Goal: Task Accomplishment & Management: Manage account settings

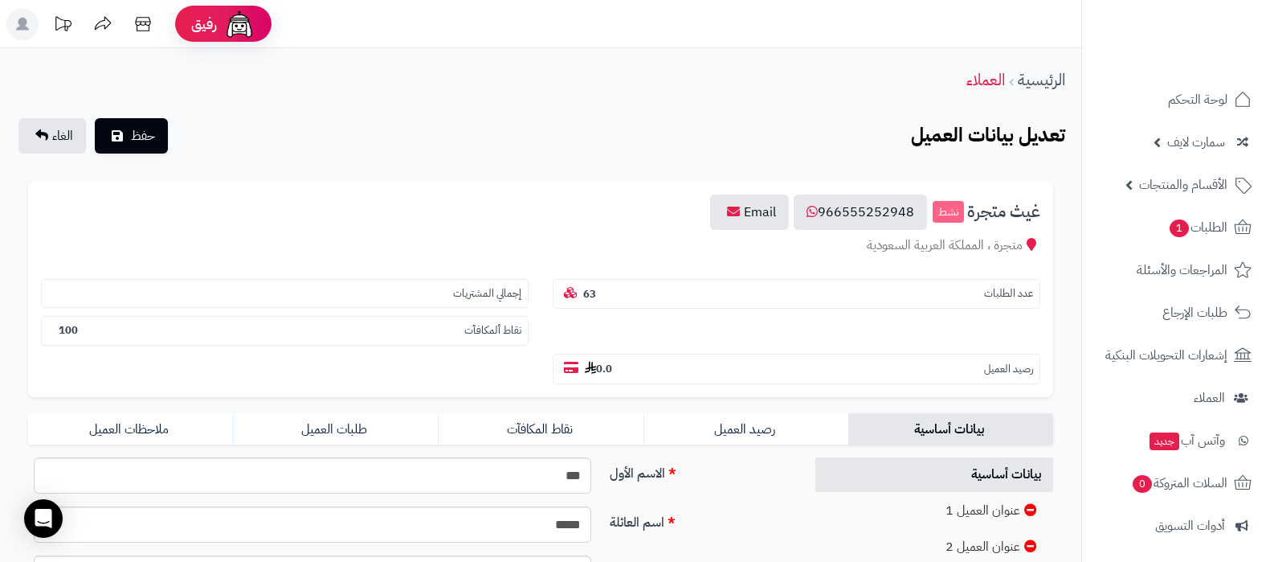
scroll to position [301, 0]
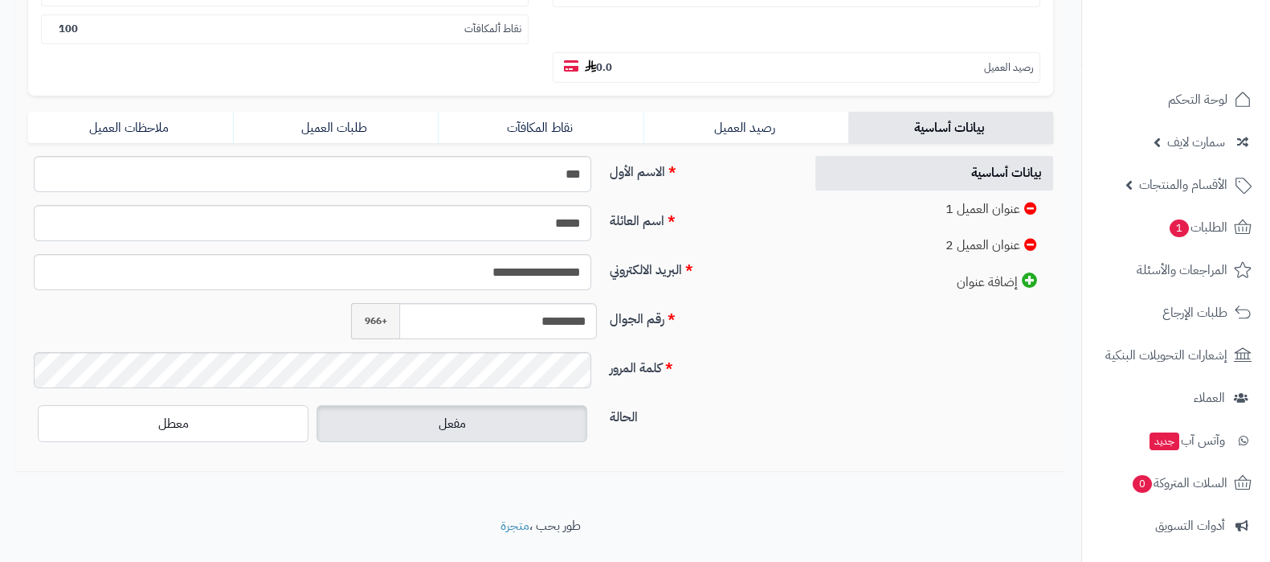
scroll to position [301, 0]
click at [1192, 195] on span "الأقسام والمنتجات" at bounding box center [1183, 185] width 88 height 22
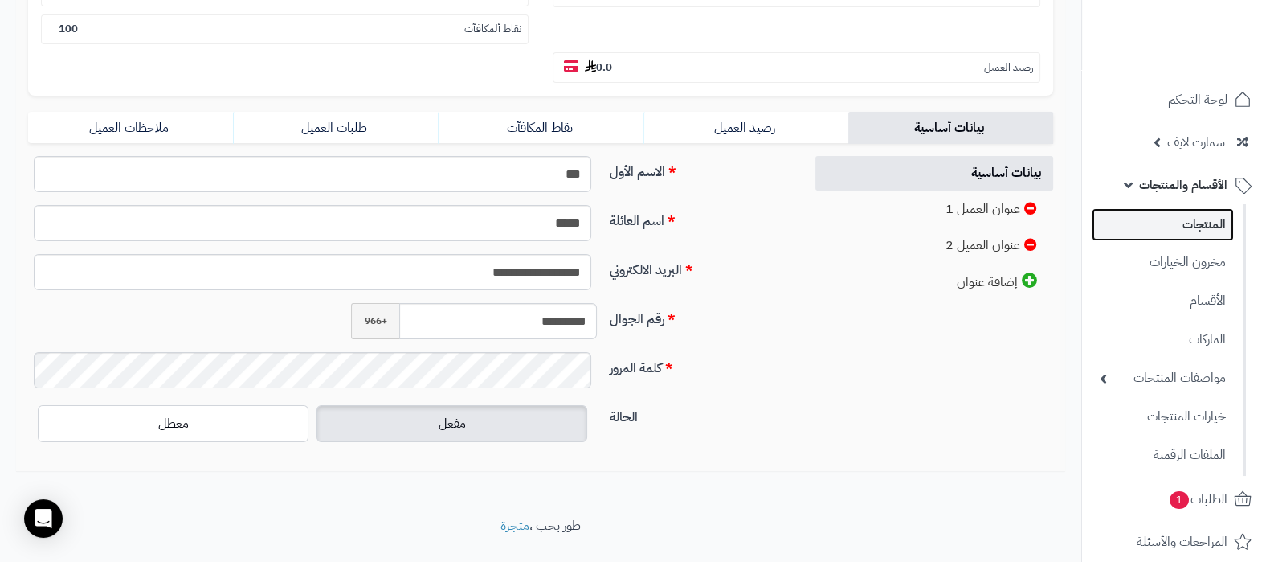
click at [1193, 216] on link "المنتجات" at bounding box center [1163, 224] width 142 height 33
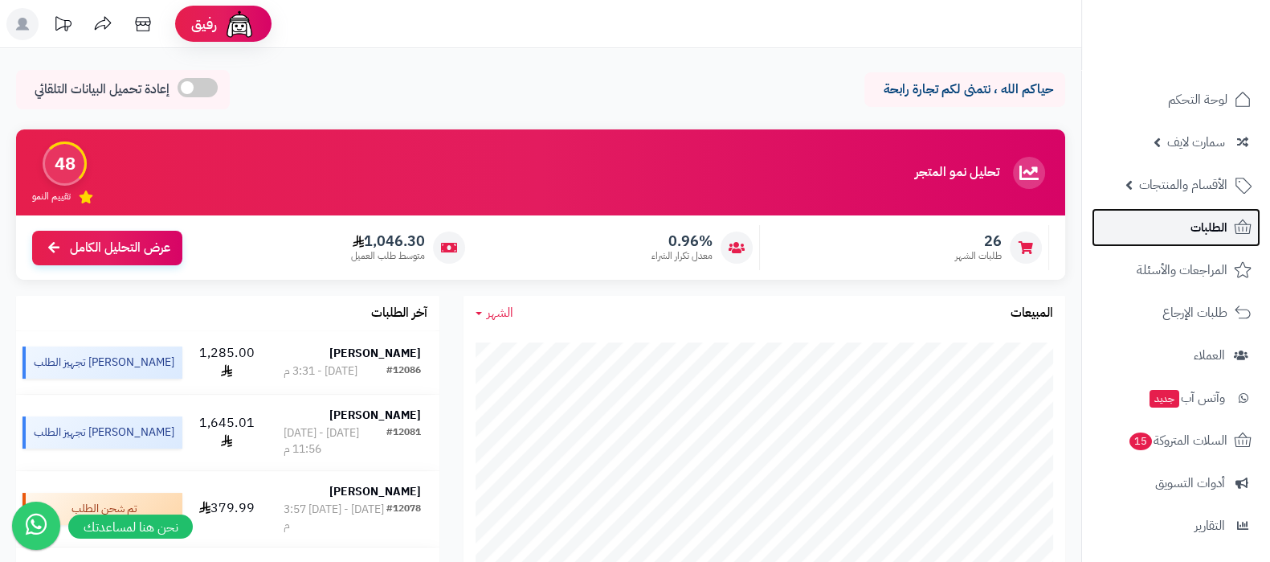
click at [1176, 208] on link "الطلبات" at bounding box center [1176, 227] width 169 height 39
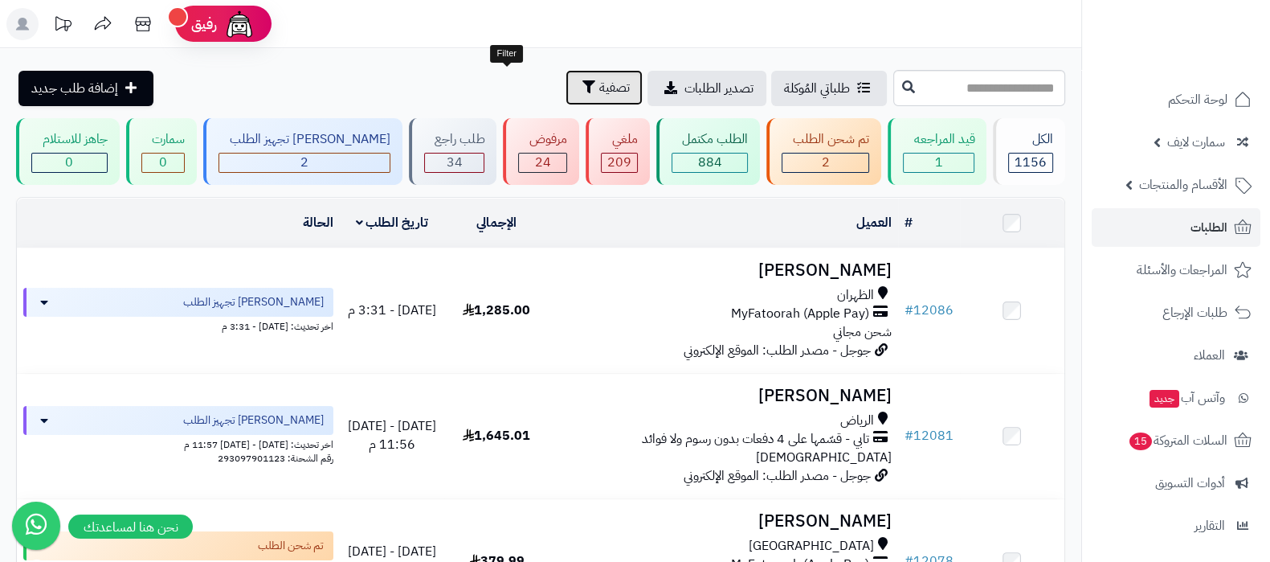
click at [599, 89] on span "تصفية" at bounding box center [614, 87] width 31 height 19
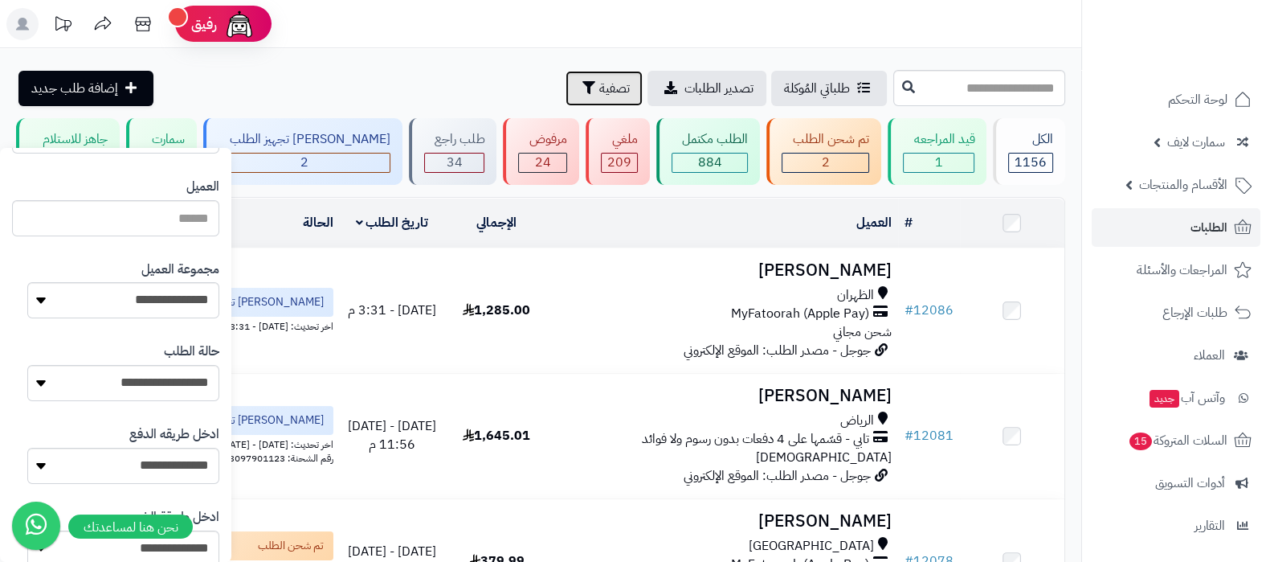
scroll to position [401, 0]
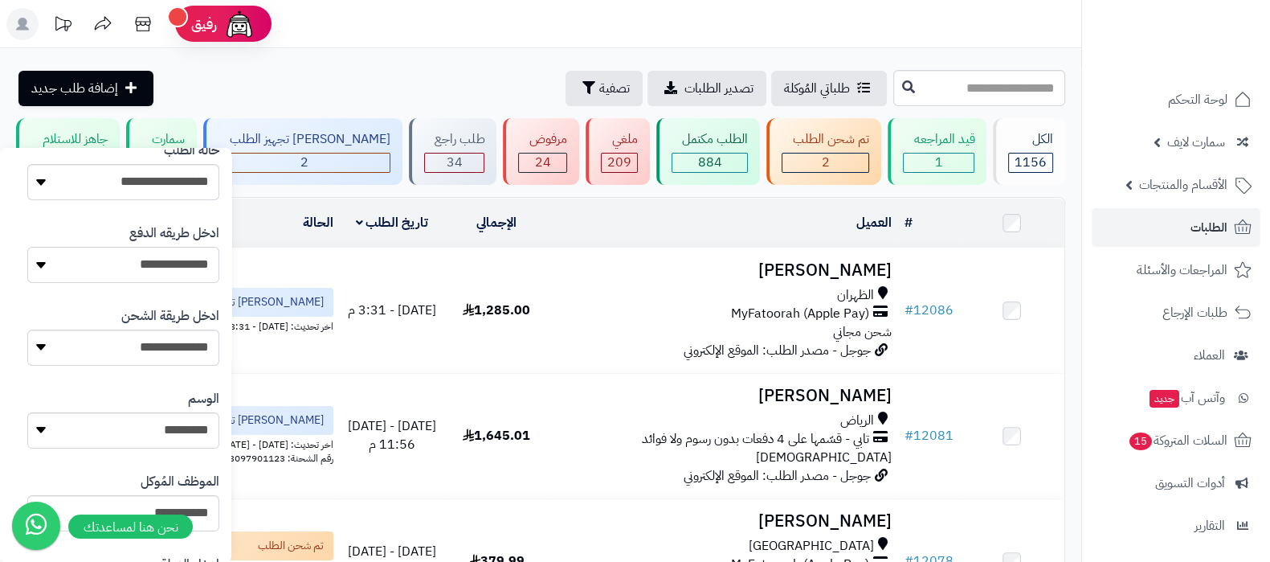
click at [167, 260] on select "**********" at bounding box center [123, 265] width 192 height 36
select select "*****"
click at [27, 247] on select "**********" at bounding box center [123, 265] width 192 height 36
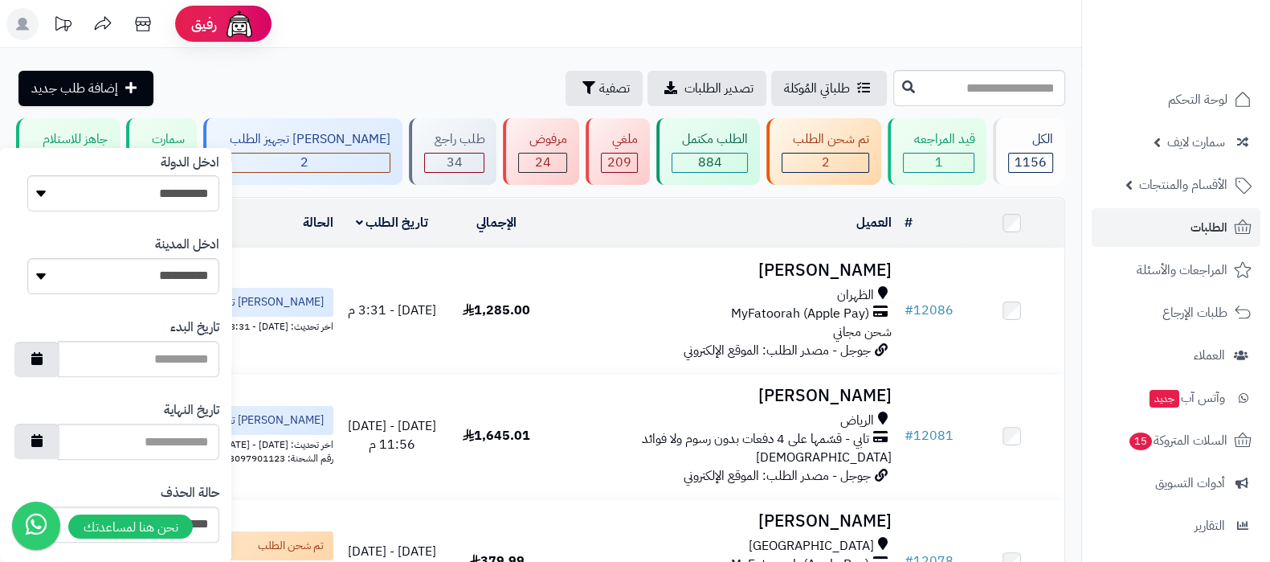
scroll to position [880, 0]
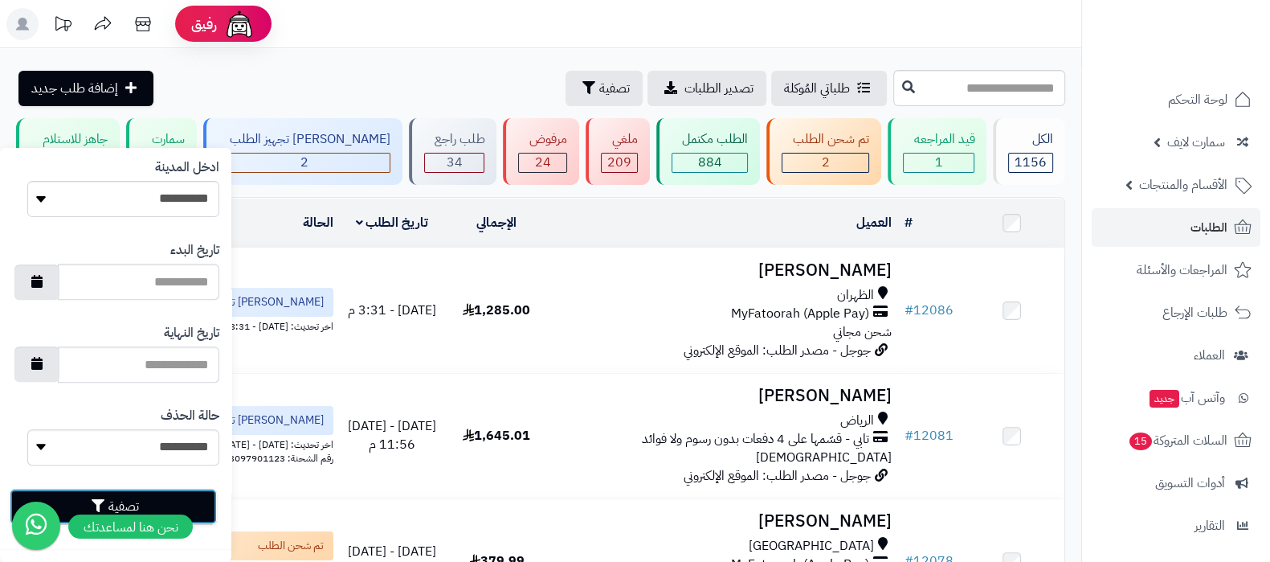
click at [211, 501] on button "تصفية" at bounding box center [113, 506] width 207 height 35
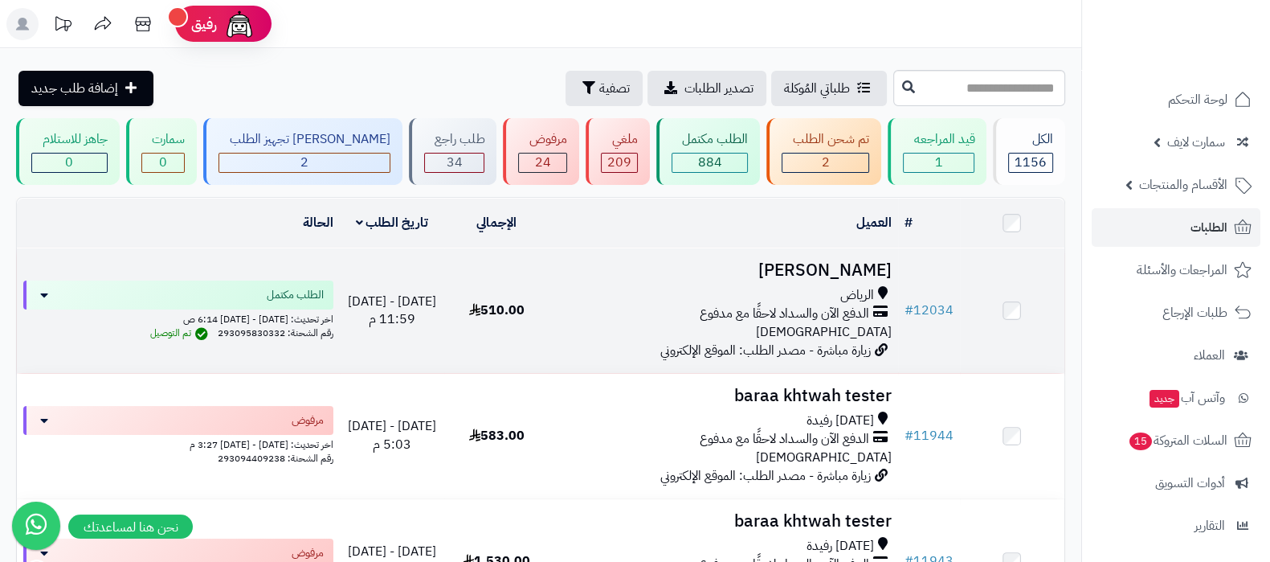
click at [822, 261] on h3 "[PERSON_NAME]" at bounding box center [723, 270] width 336 height 18
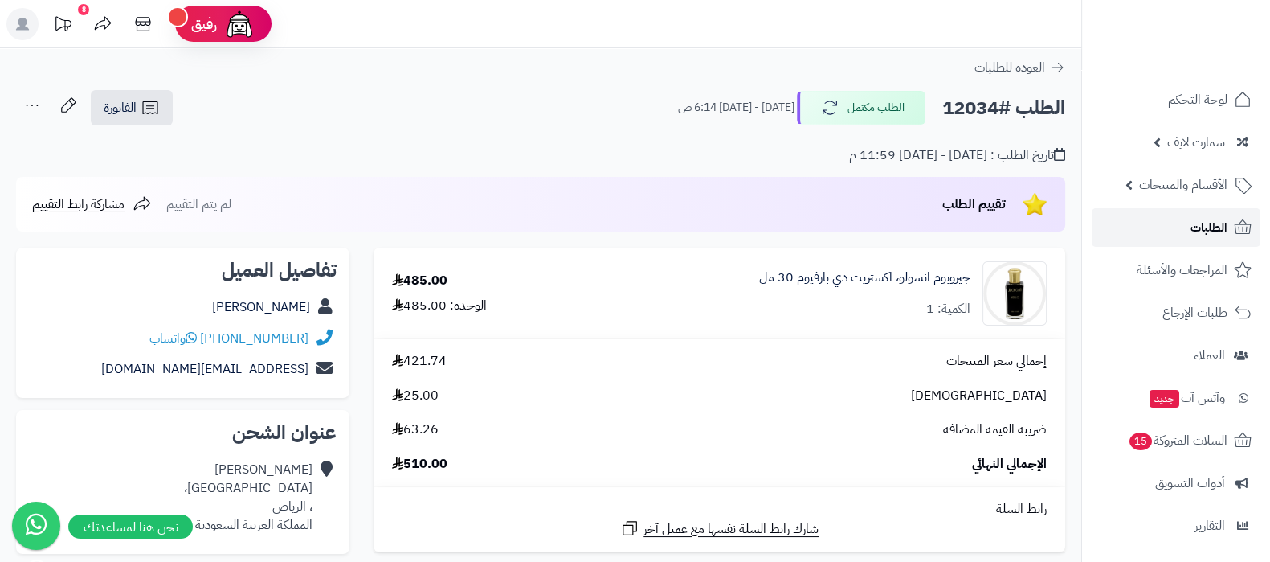
click at [1185, 228] on link "الطلبات" at bounding box center [1176, 227] width 169 height 39
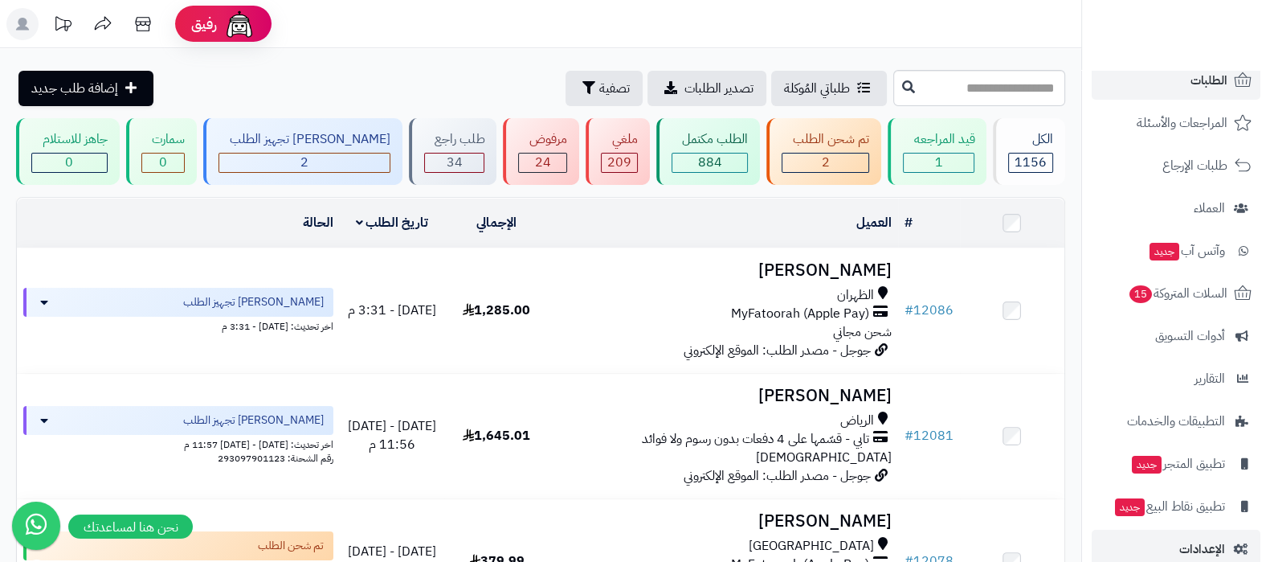
scroll to position [173, 0]
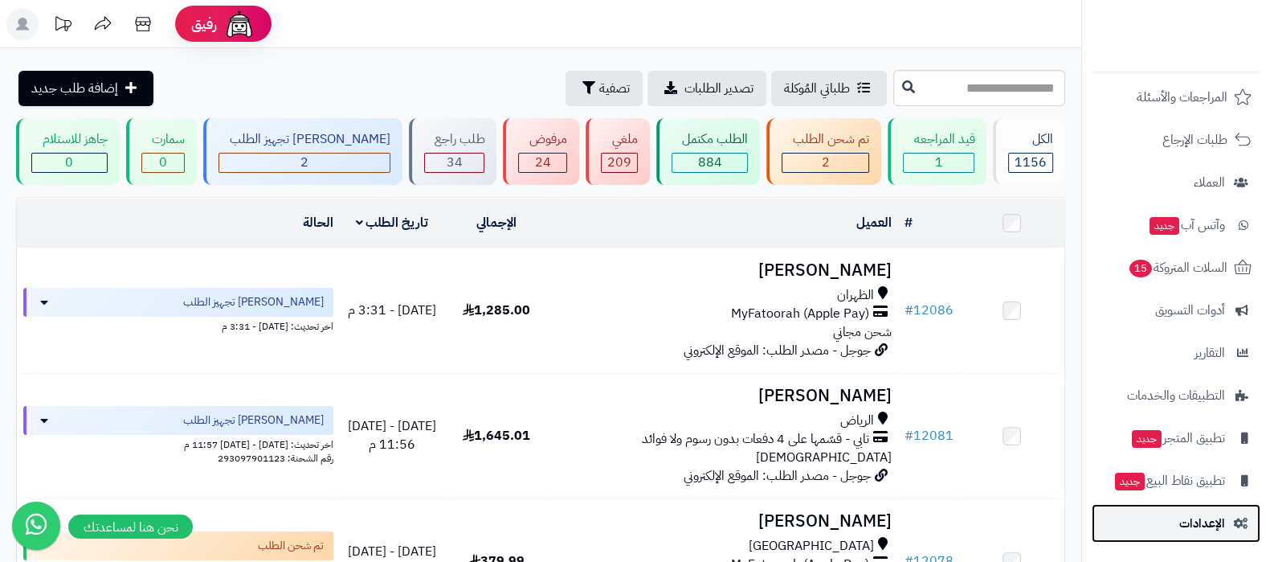
click at [1205, 513] on span "الإعدادات" at bounding box center [1203, 523] width 46 height 22
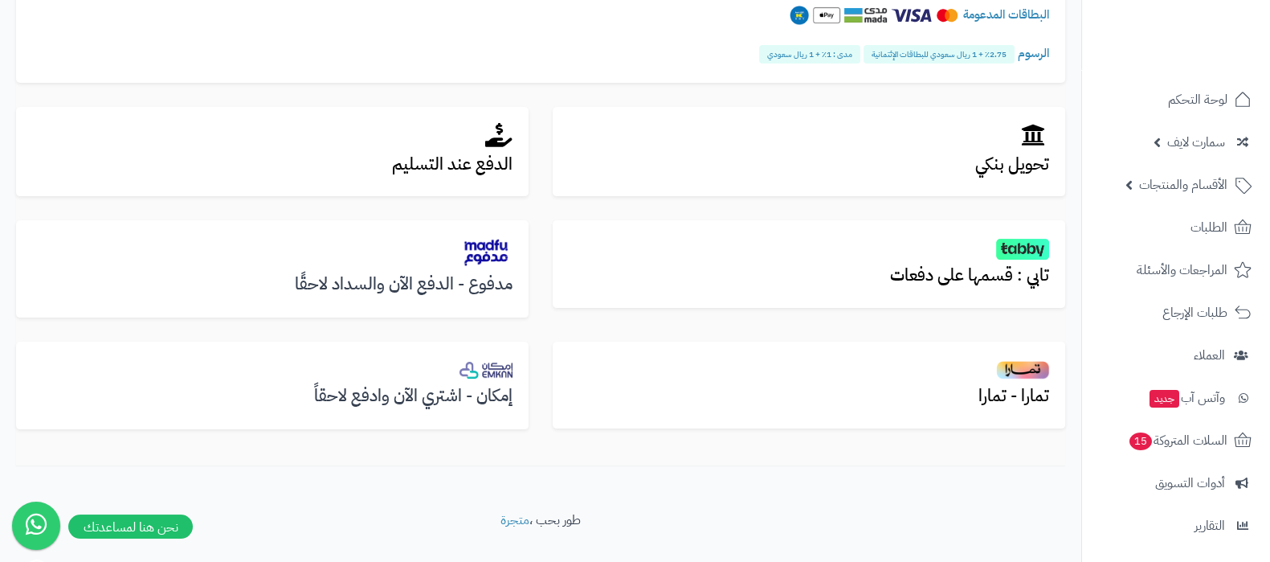
scroll to position [502, 0]
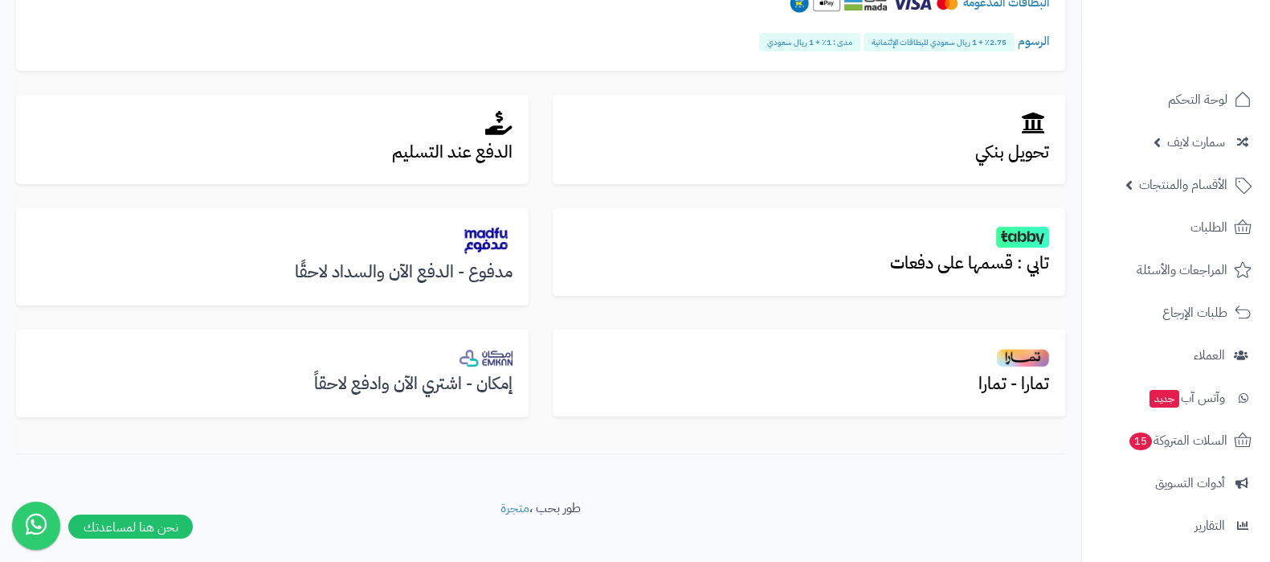
click at [480, 284] on div "مدفوع - الدفع الآن والسداد لاحقًا" at bounding box center [272, 256] width 513 height 97
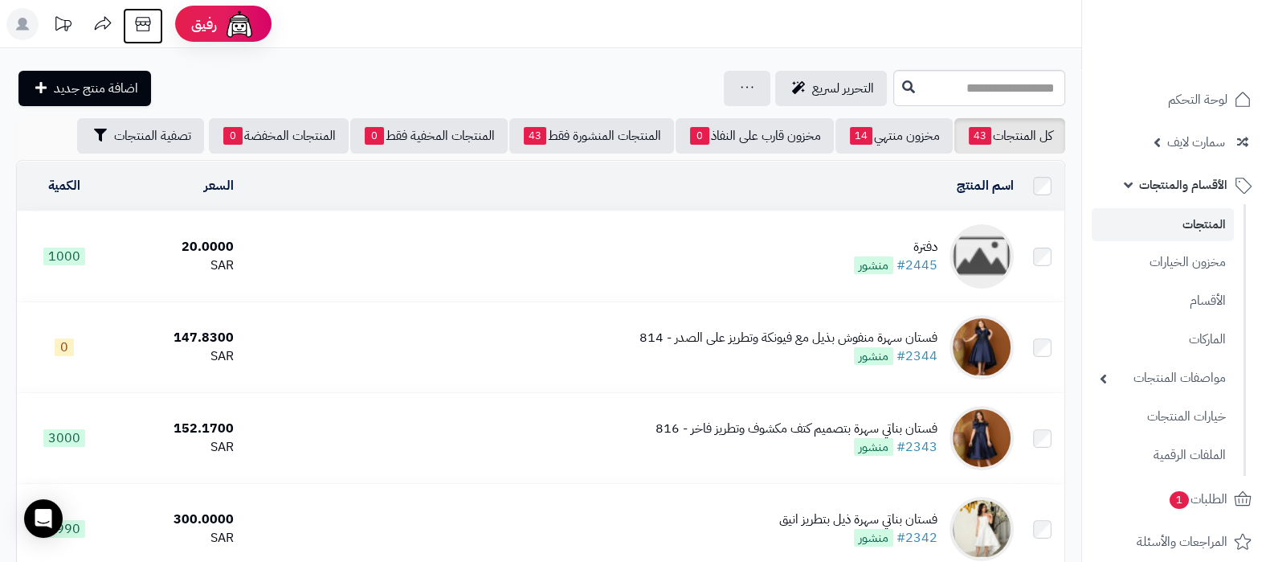
click at [144, 22] on icon at bounding box center [143, 24] width 32 height 32
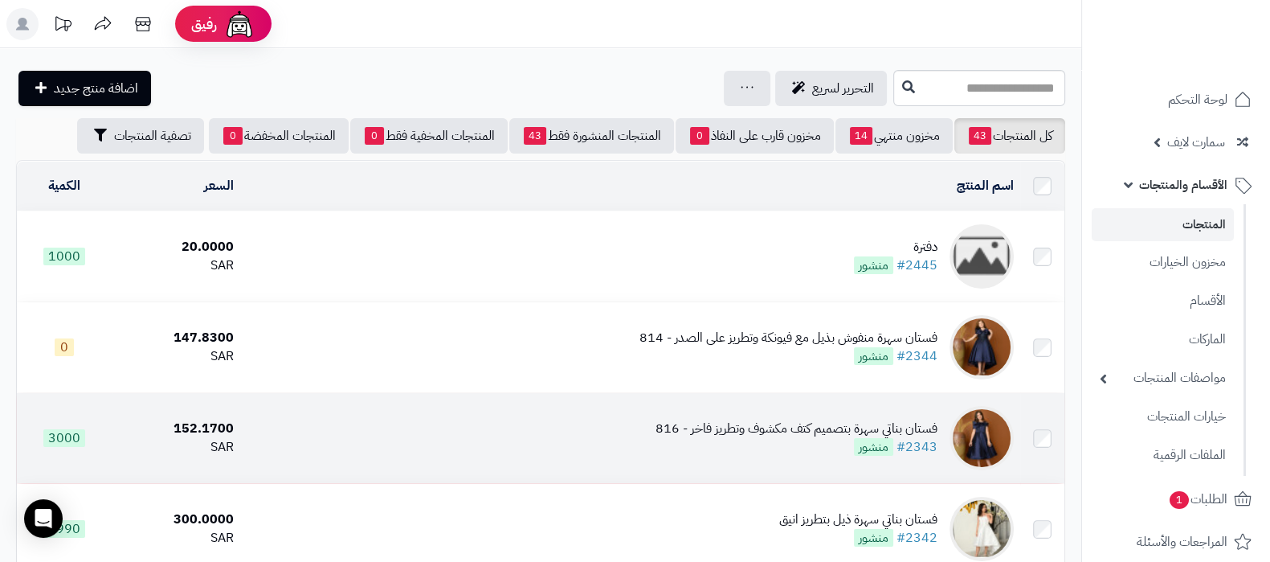
click at [710, 419] on div "فستان بناتي سهرة بتصميم كتف مكشوف وتطريز فاخر - 816" at bounding box center [797, 428] width 282 height 18
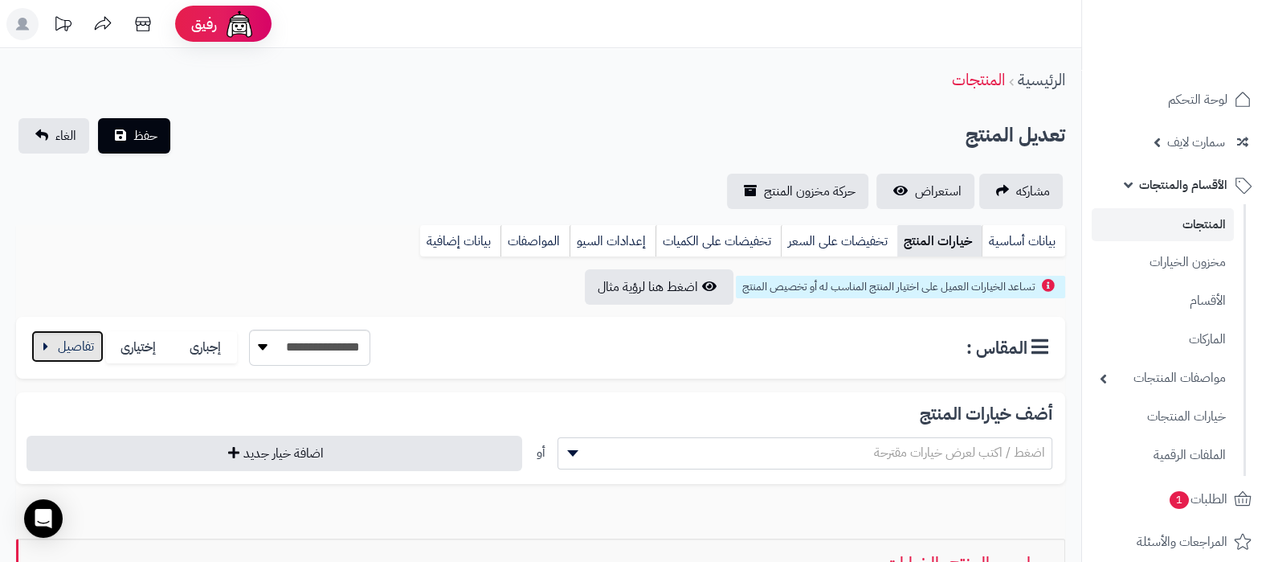
click at [60, 347] on button "button" at bounding box center [67, 346] width 72 height 32
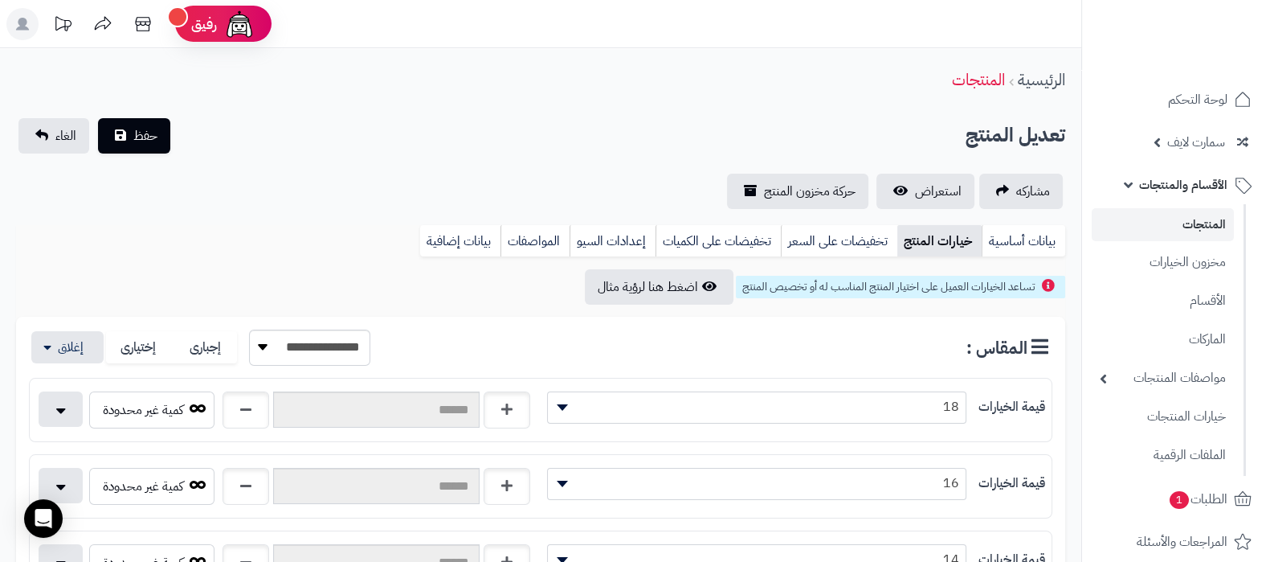
click at [777, 560] on span "14" at bounding box center [757, 559] width 418 height 24
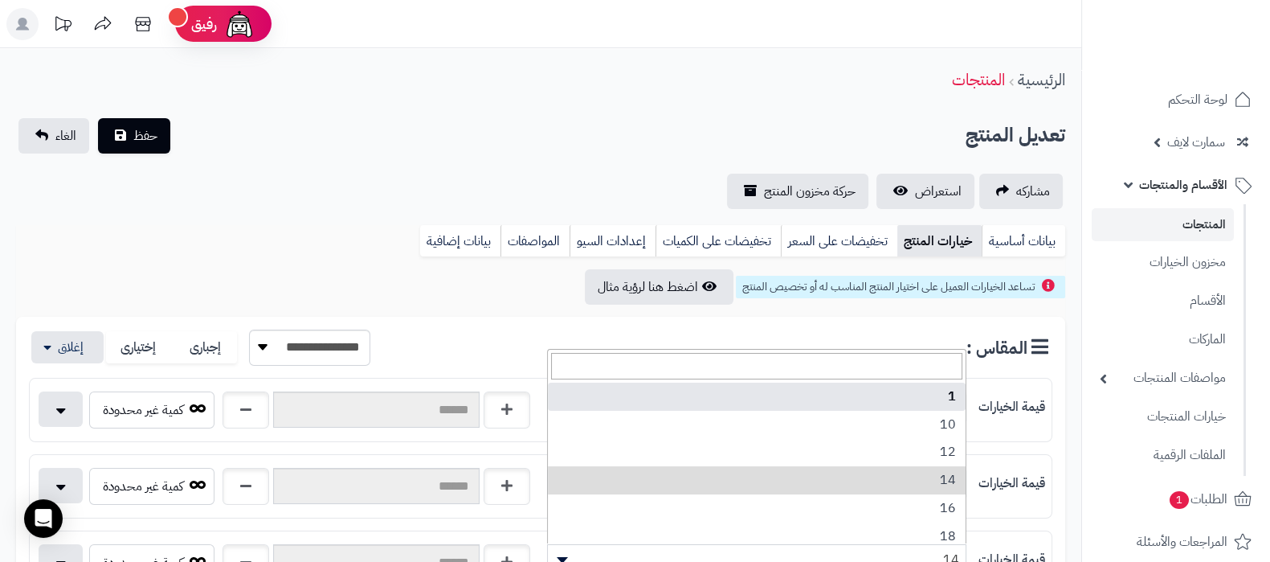
click at [440, 163] on div "**********" at bounding box center [541, 163] width 1082 height 91
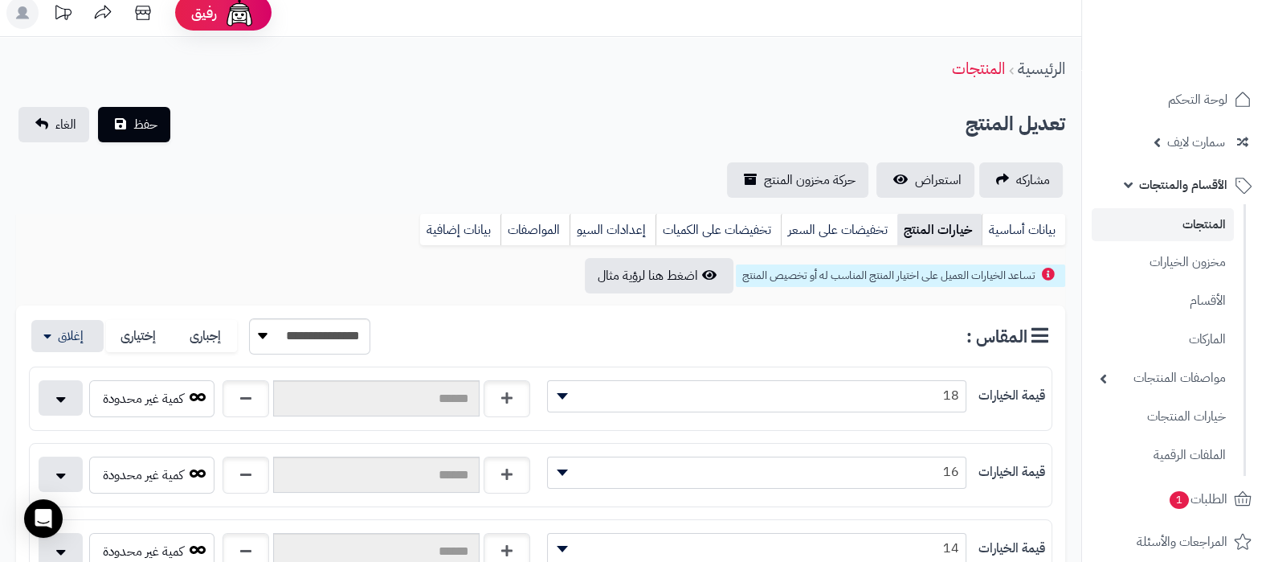
click at [1188, 227] on link "المنتجات" at bounding box center [1163, 224] width 142 height 33
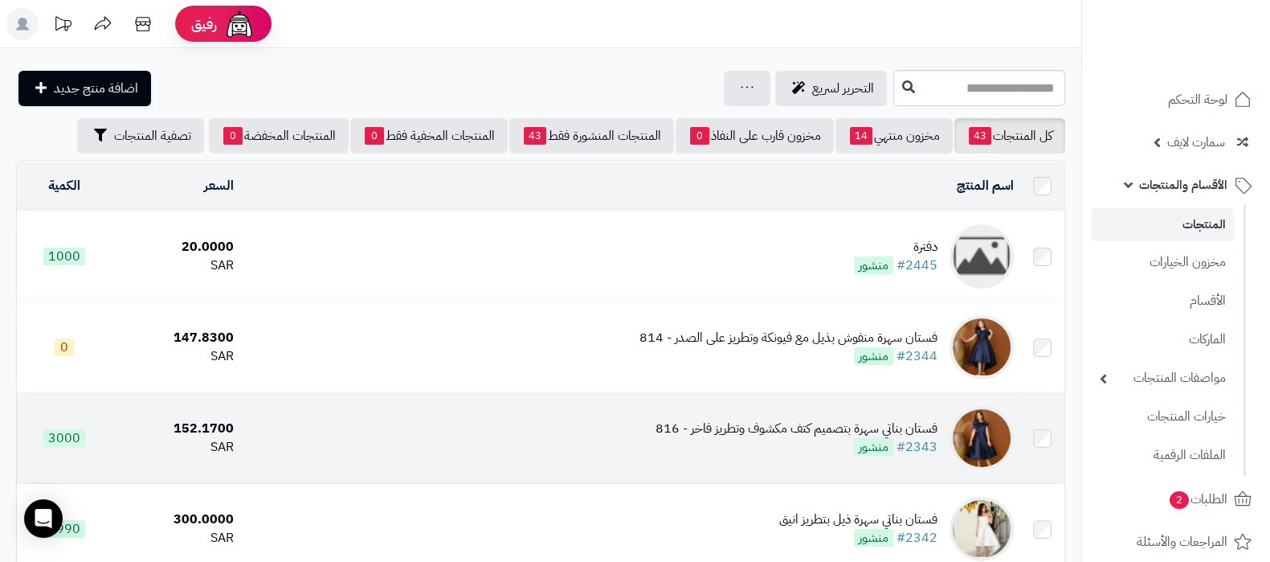
click at [692, 412] on td "فستان بناتي سهرة بتصميم كتف مكشوف وتطريز فاخر - 816 #2343 منشور" at bounding box center [630, 438] width 780 height 90
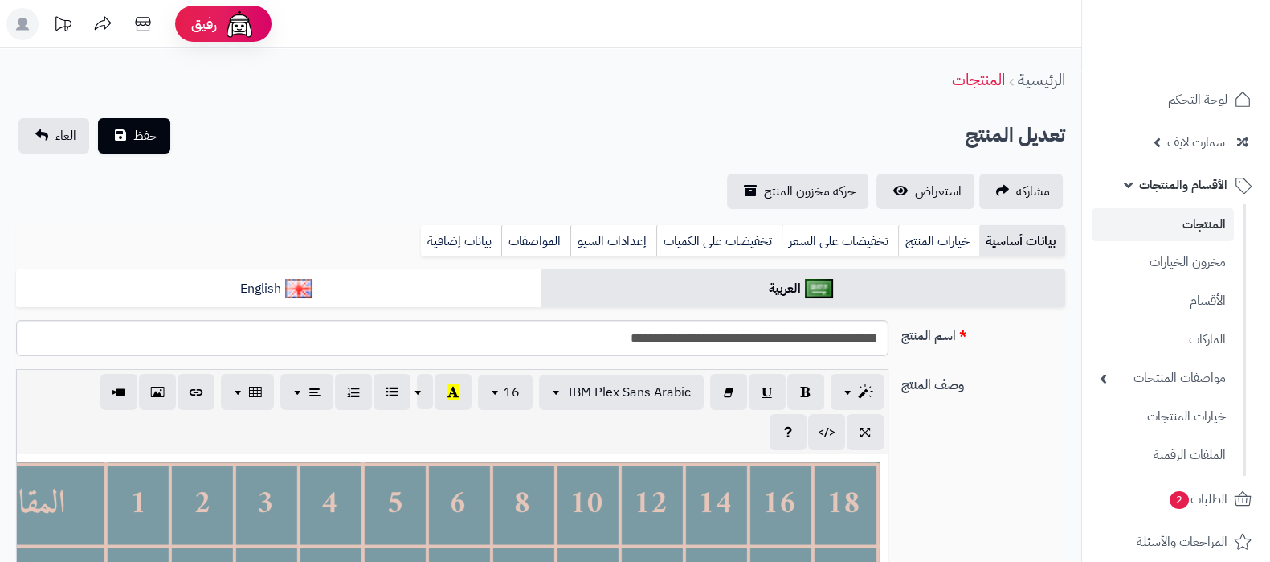
scroll to position [129, 0]
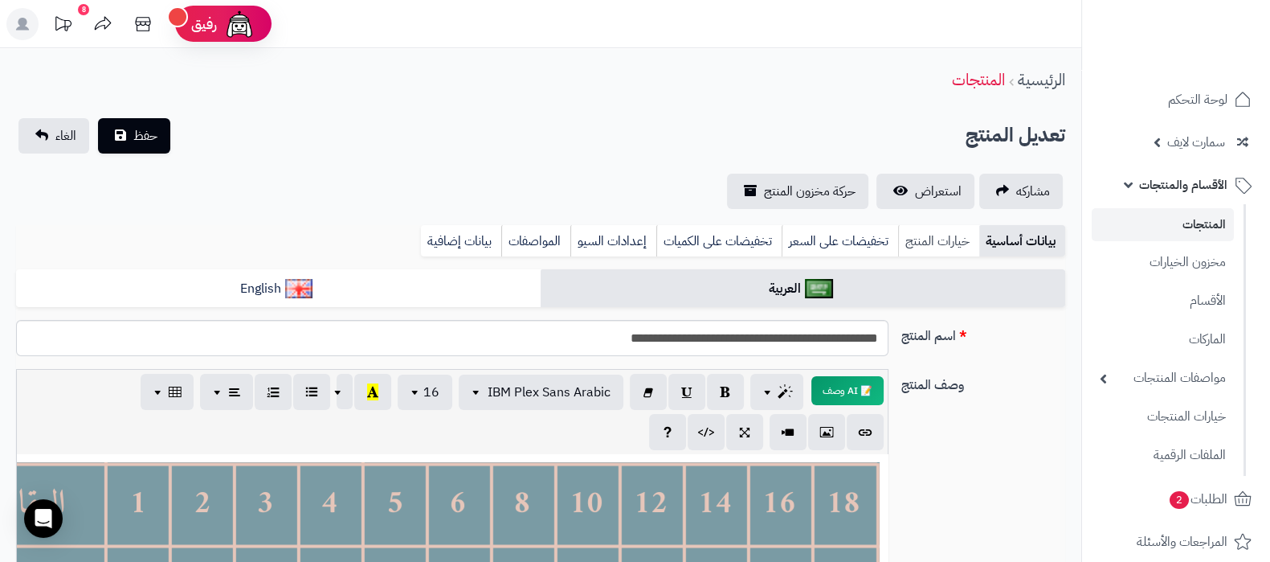
click at [930, 244] on link "خيارات المنتج" at bounding box center [938, 241] width 81 height 32
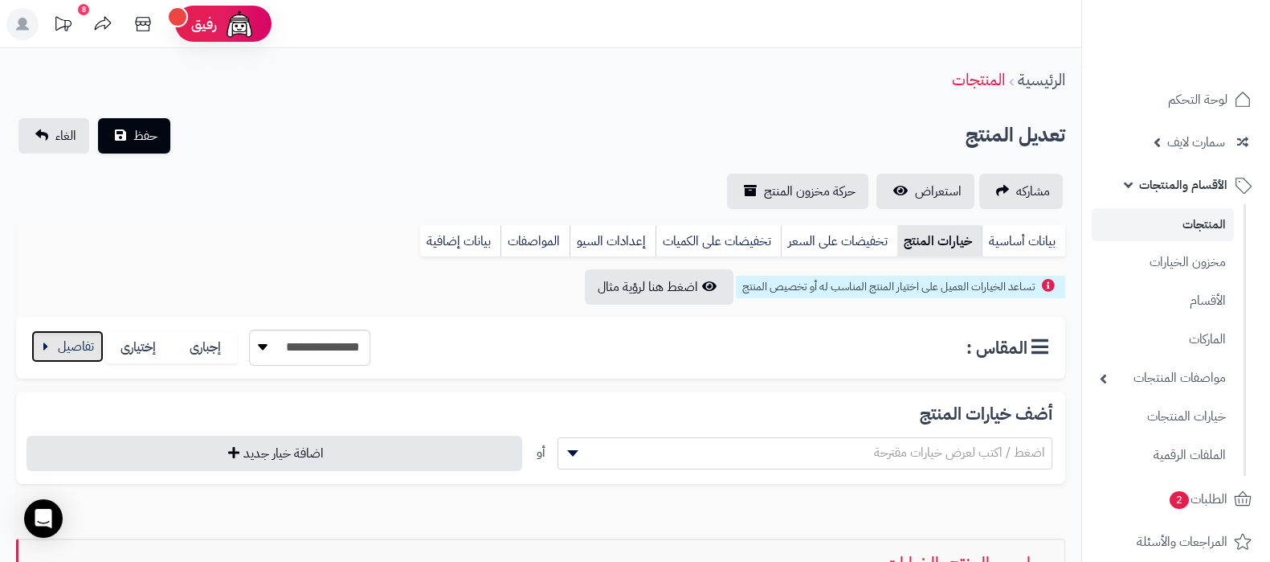
click at [43, 339] on button "button" at bounding box center [67, 346] width 72 height 32
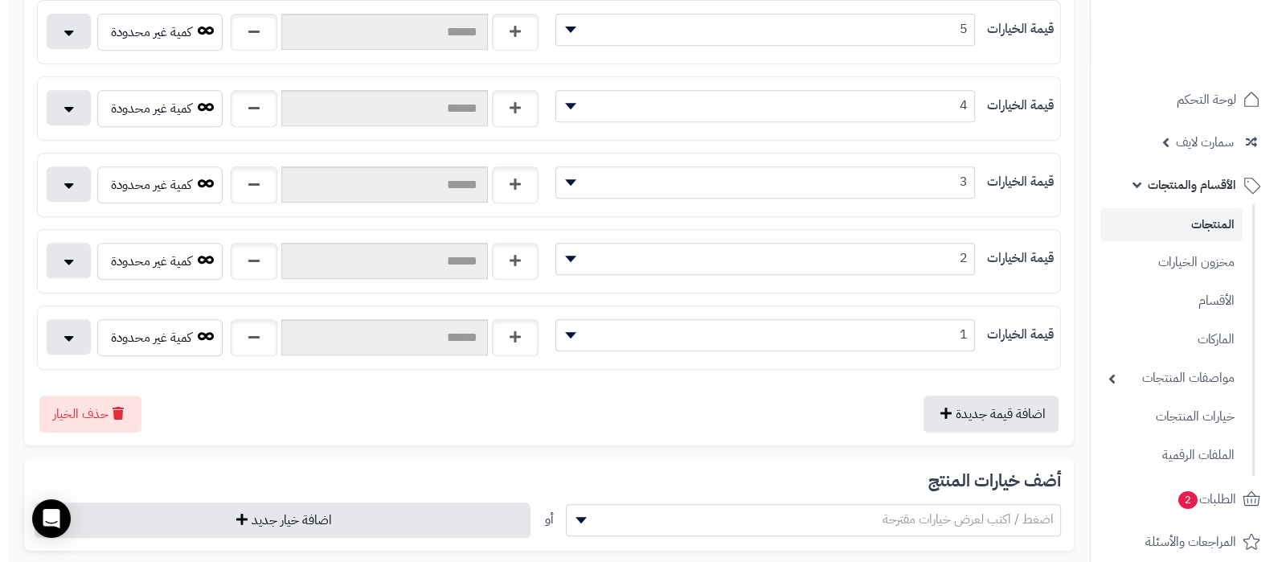
scroll to position [1004, 0]
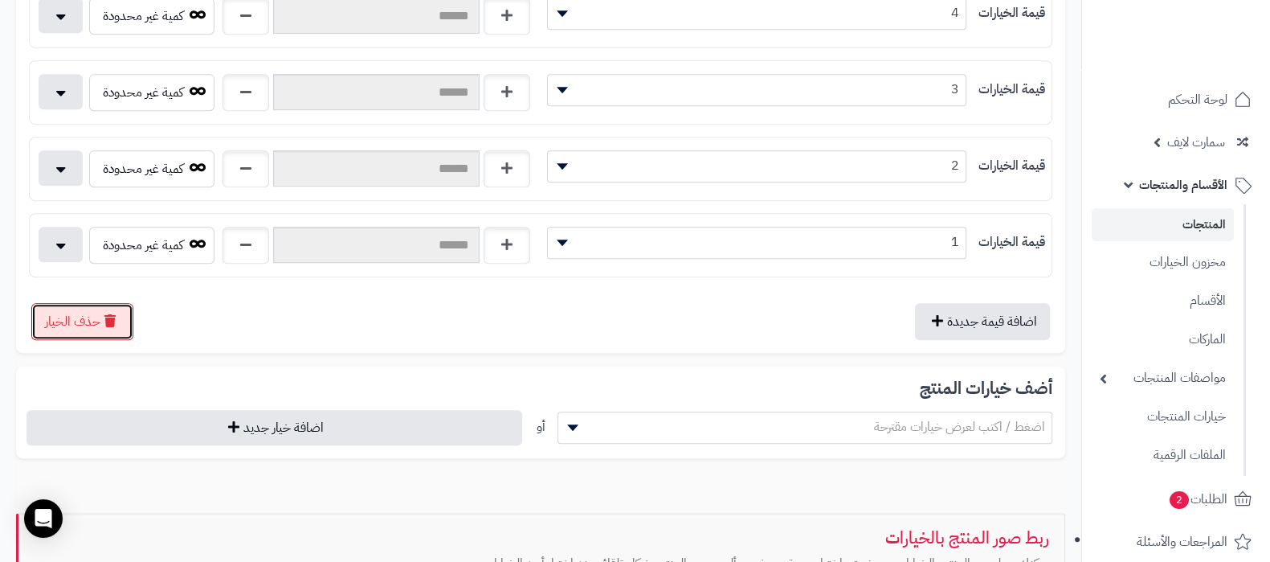
click at [108, 332] on button "حذف الخيار" at bounding box center [82, 321] width 102 height 37
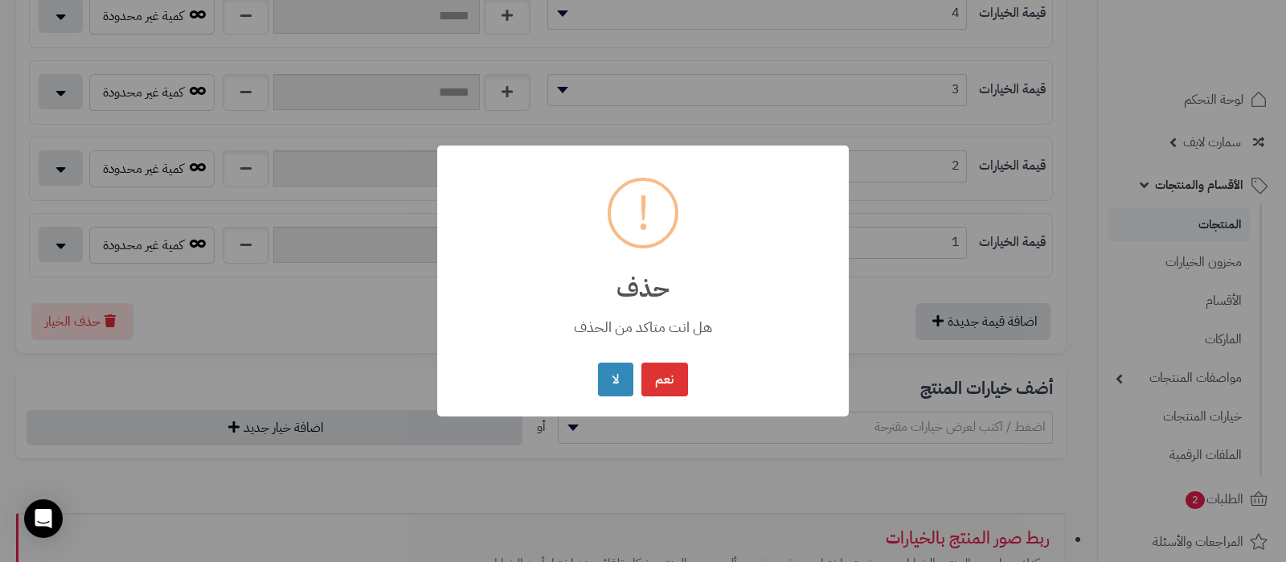
click at [693, 378] on div "× ! حذف هل انت متاكد من الحذف نعم No لا" at bounding box center [642, 281] width 411 height 272
click at [669, 382] on button "نعم" at bounding box center [664, 379] width 47 height 35
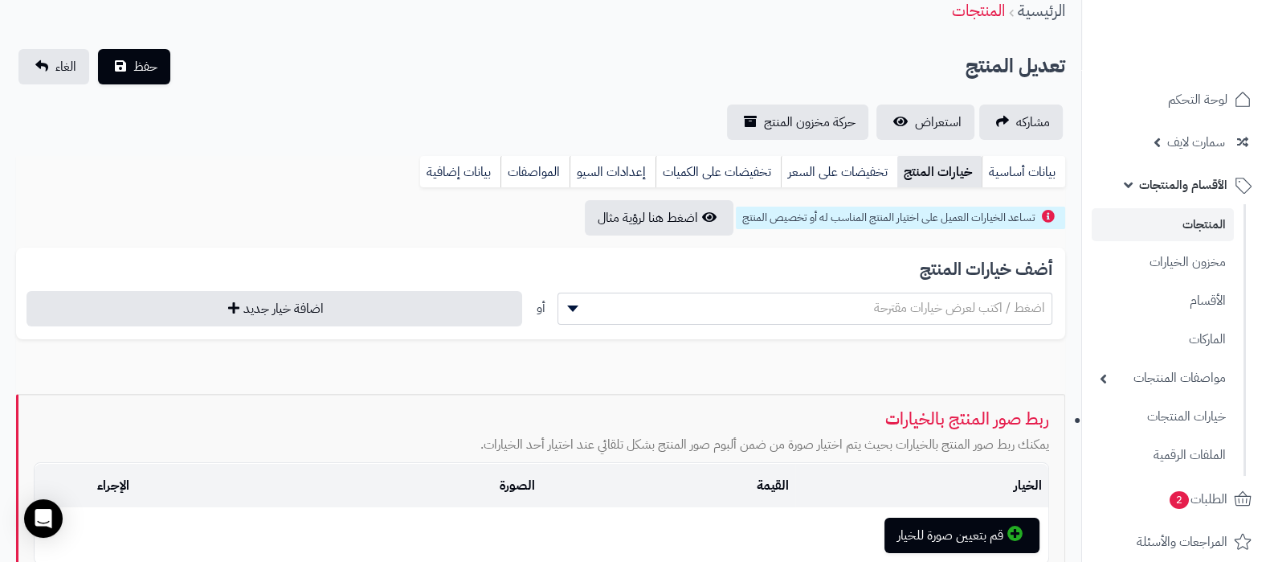
scroll to position [0, 0]
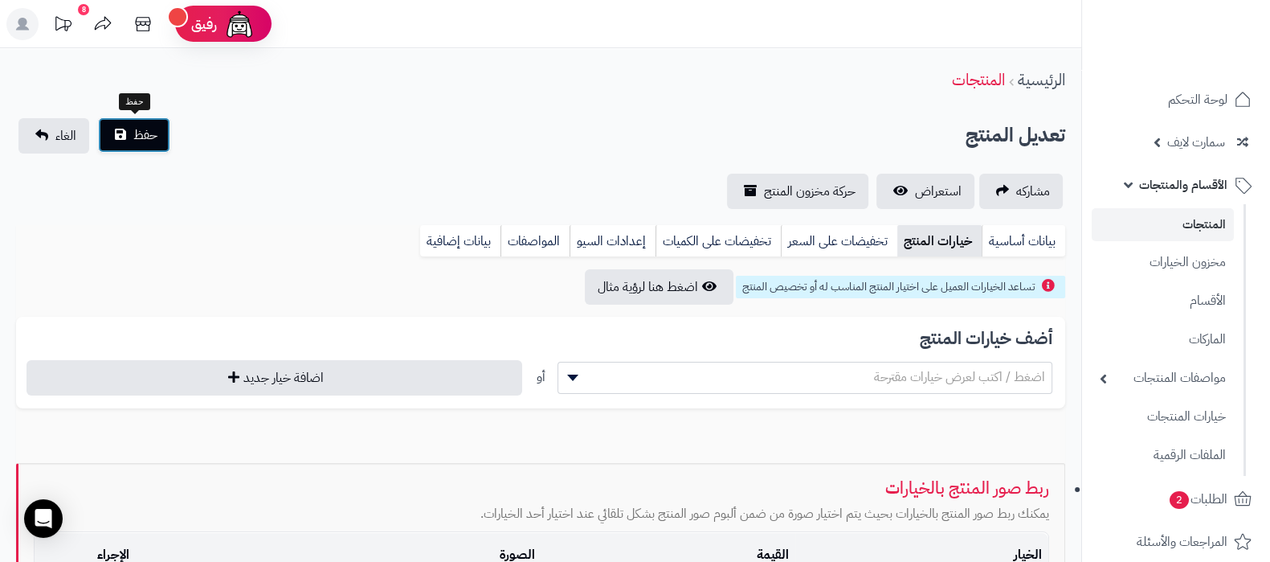
click at [125, 137] on button "حفظ" at bounding box center [134, 134] width 72 height 35
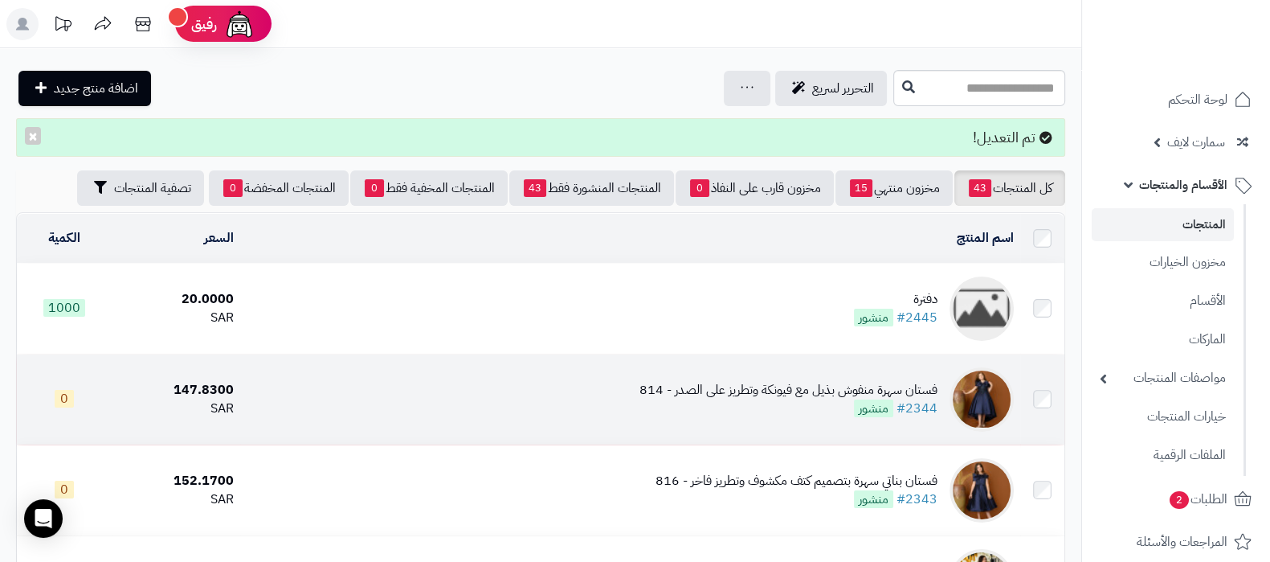
click at [782, 381] on div "فستان سهرة منفوش بذيل مع فيونكة وتطريز على الصدر - 814" at bounding box center [789, 390] width 298 height 18
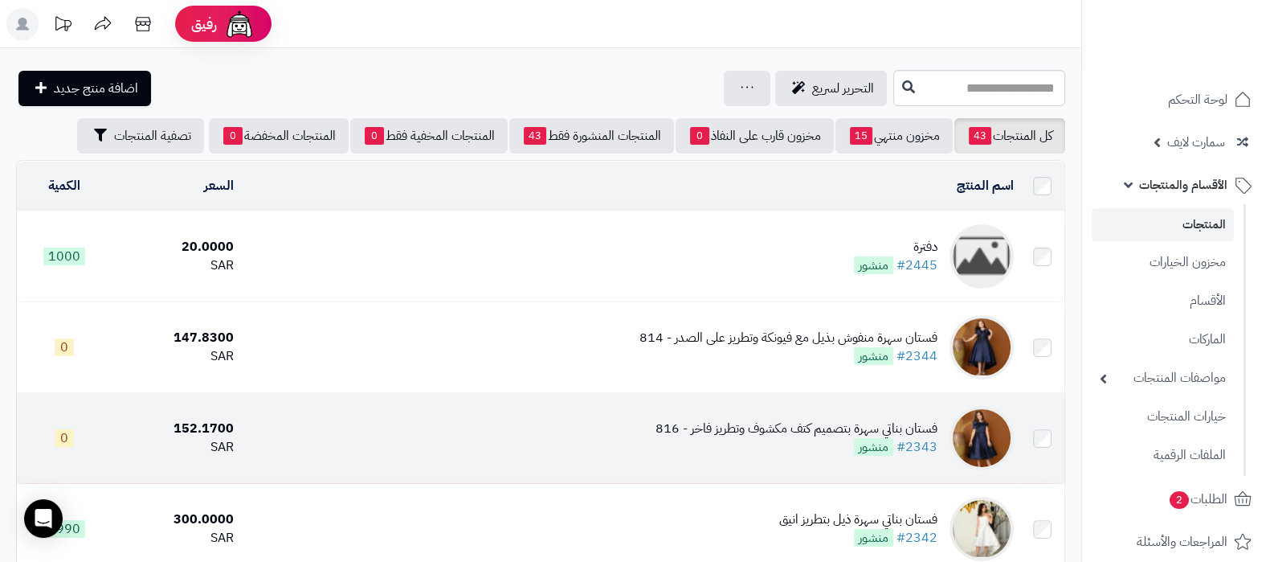
click at [742, 423] on div "فستان بناتي سهرة بتصميم كتف مكشوف وتطريز فاخر - 816" at bounding box center [797, 428] width 282 height 18
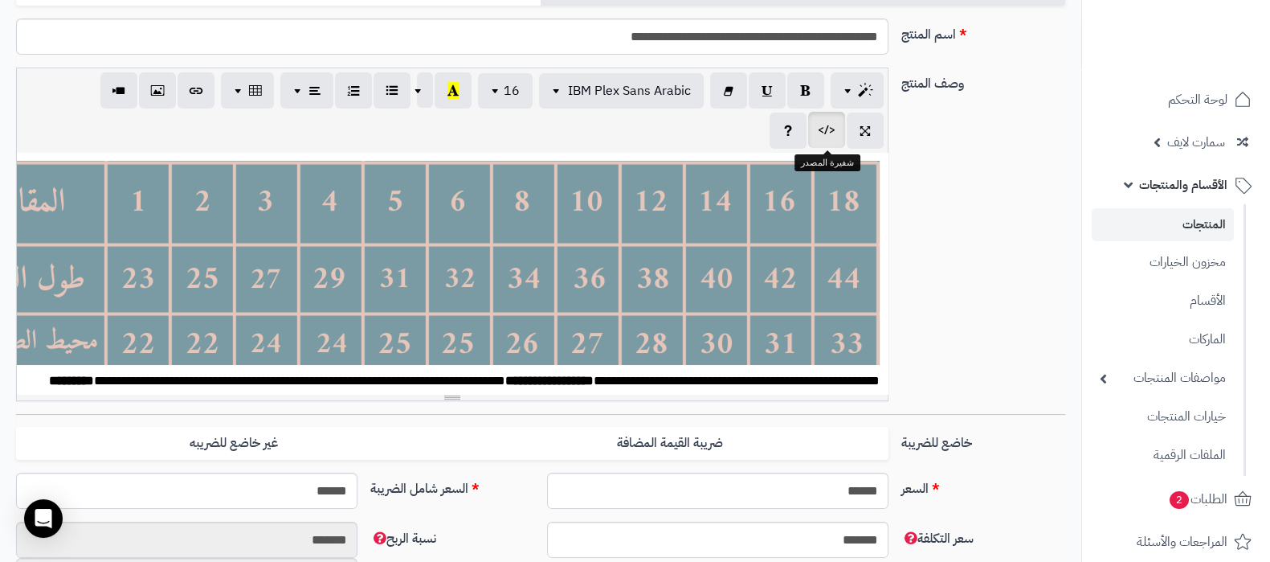
scroll to position [502, 0]
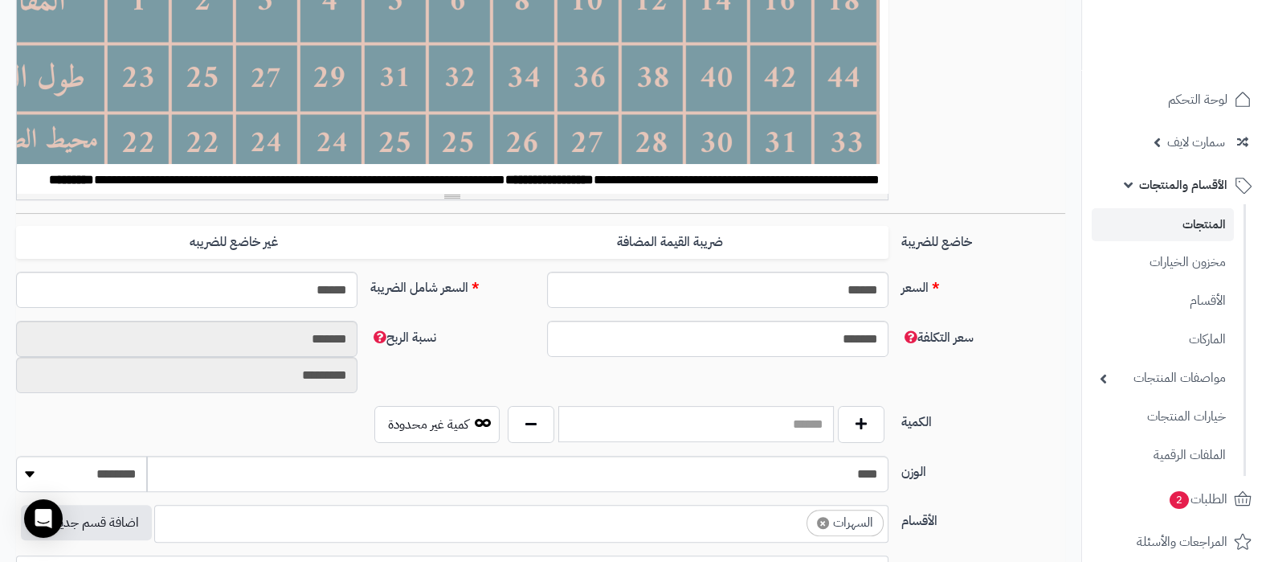
click at [754, 427] on input "text" at bounding box center [696, 424] width 276 height 36
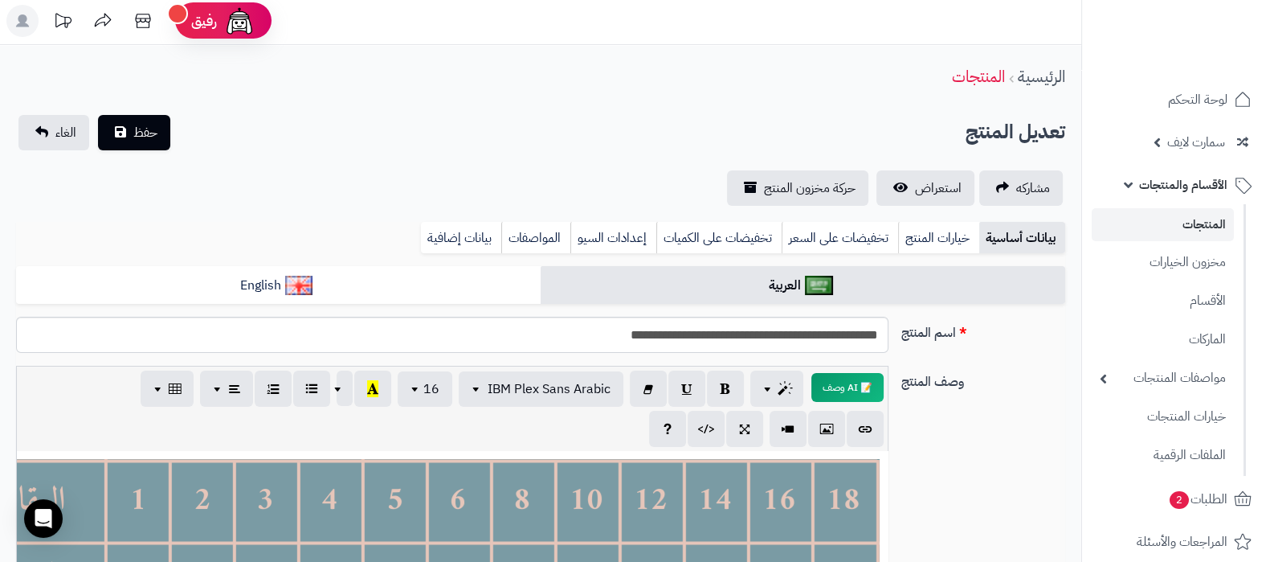
scroll to position [0, 0]
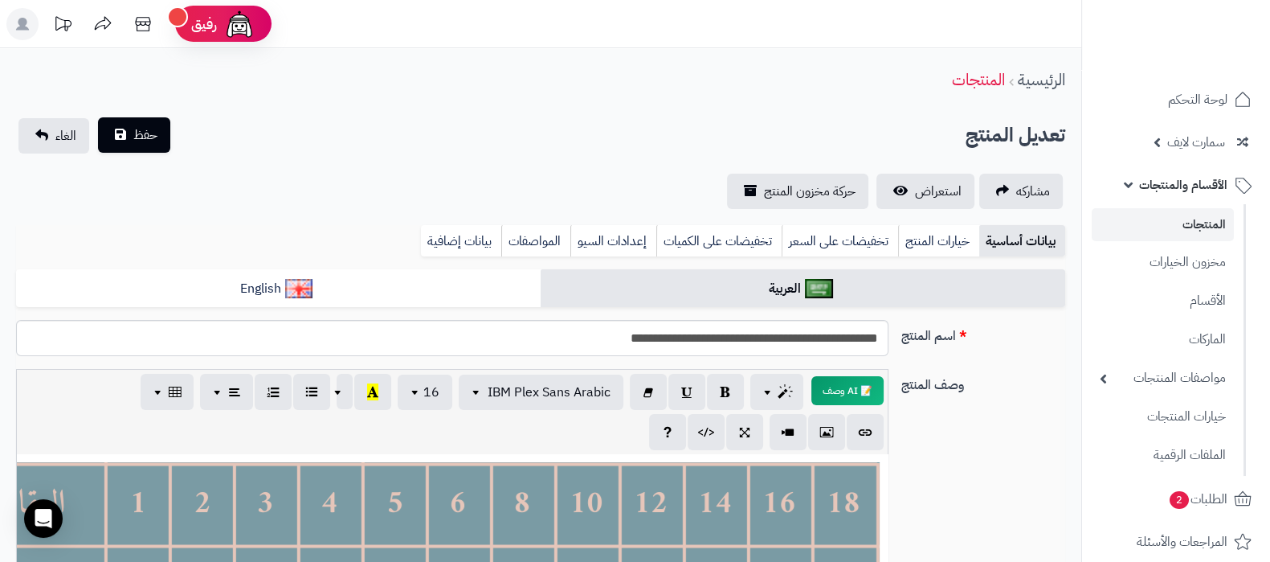
type input "****"
click at [143, 138] on span "حفظ" at bounding box center [145, 134] width 24 height 19
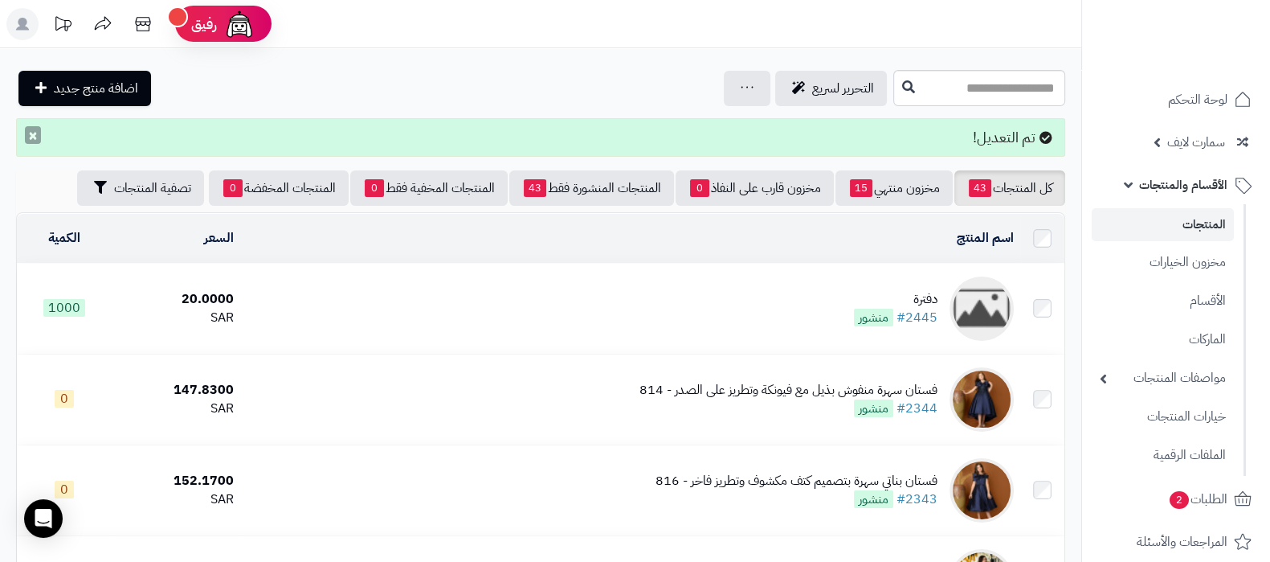
click at [31, 141] on button "×" at bounding box center [33, 135] width 16 height 18
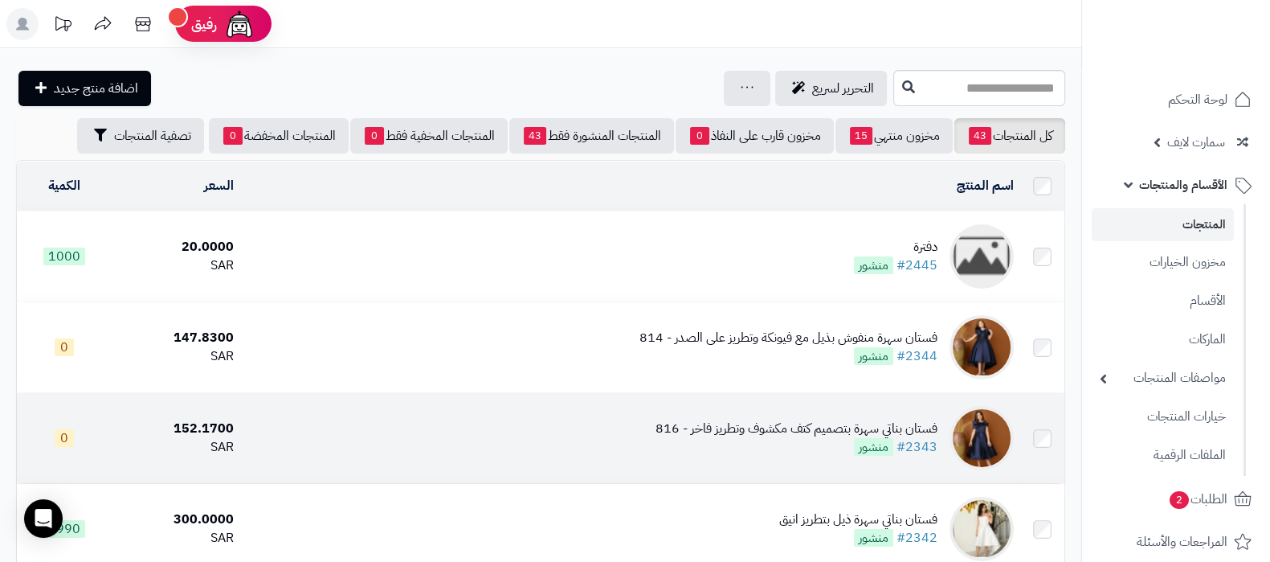
click at [730, 413] on td "فستان بناتي سهرة بتصميم كتف مكشوف وتطريز فاخر - 816 #2343 منشور" at bounding box center [630, 438] width 780 height 90
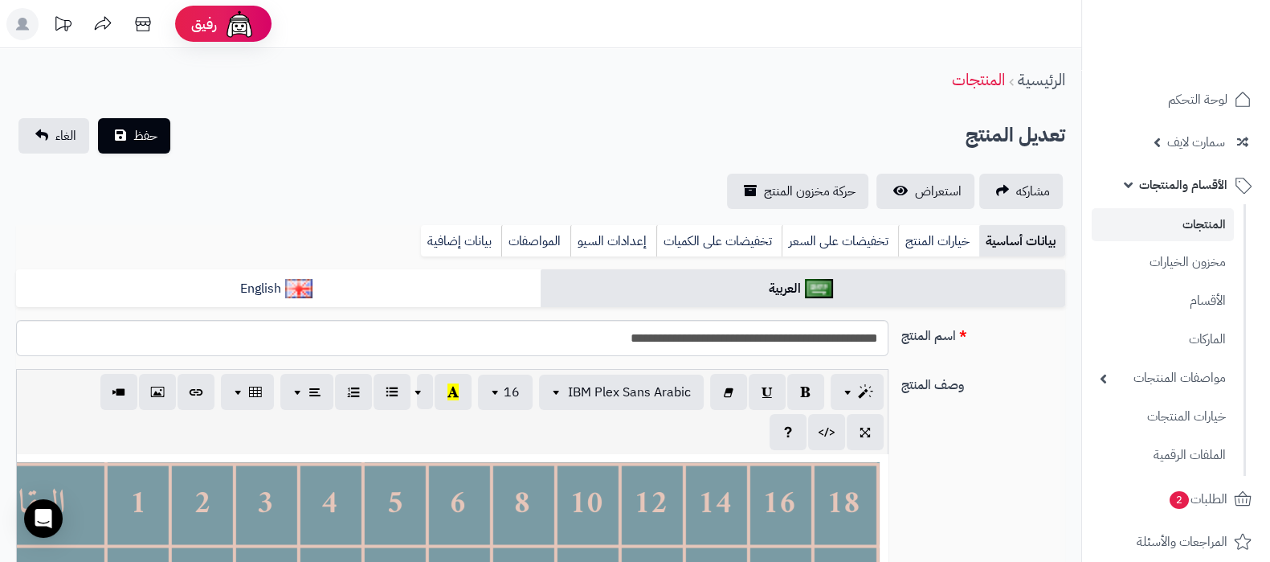
scroll to position [129, 0]
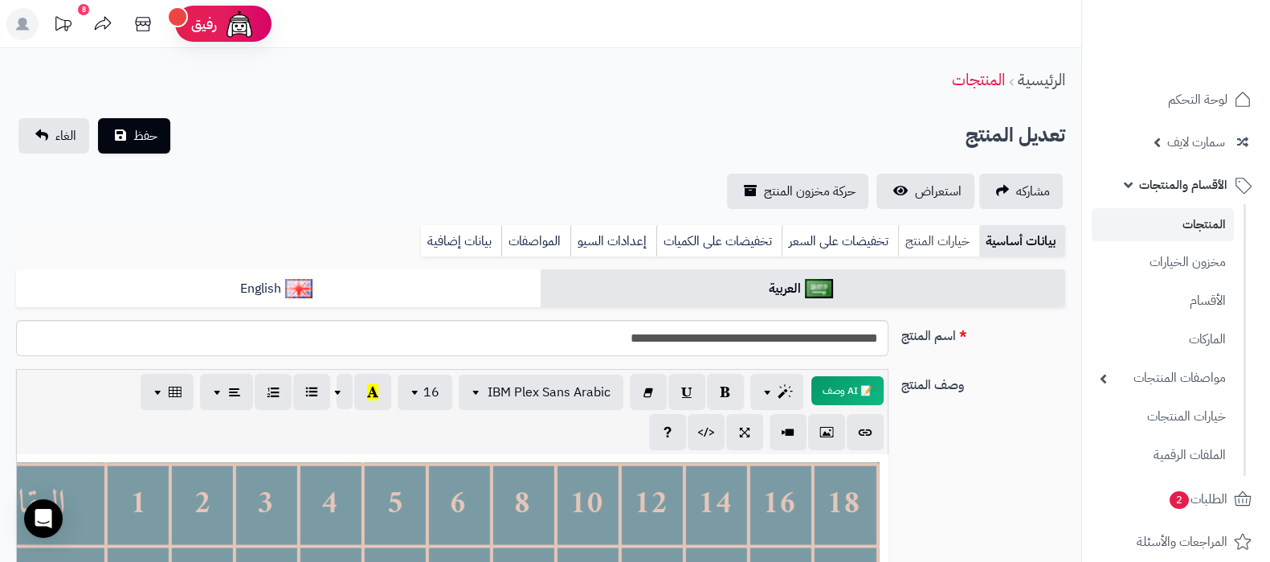
click at [963, 232] on link "خيارات المنتج" at bounding box center [938, 241] width 81 height 32
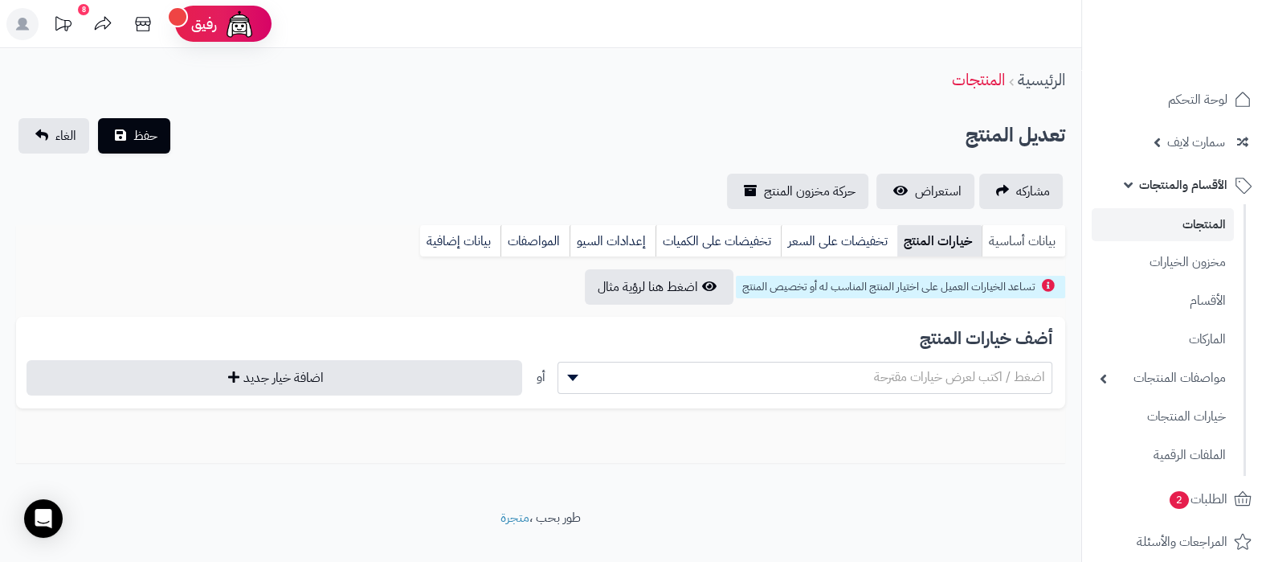
click at [1032, 238] on link "بيانات أساسية" at bounding box center [1024, 241] width 84 height 32
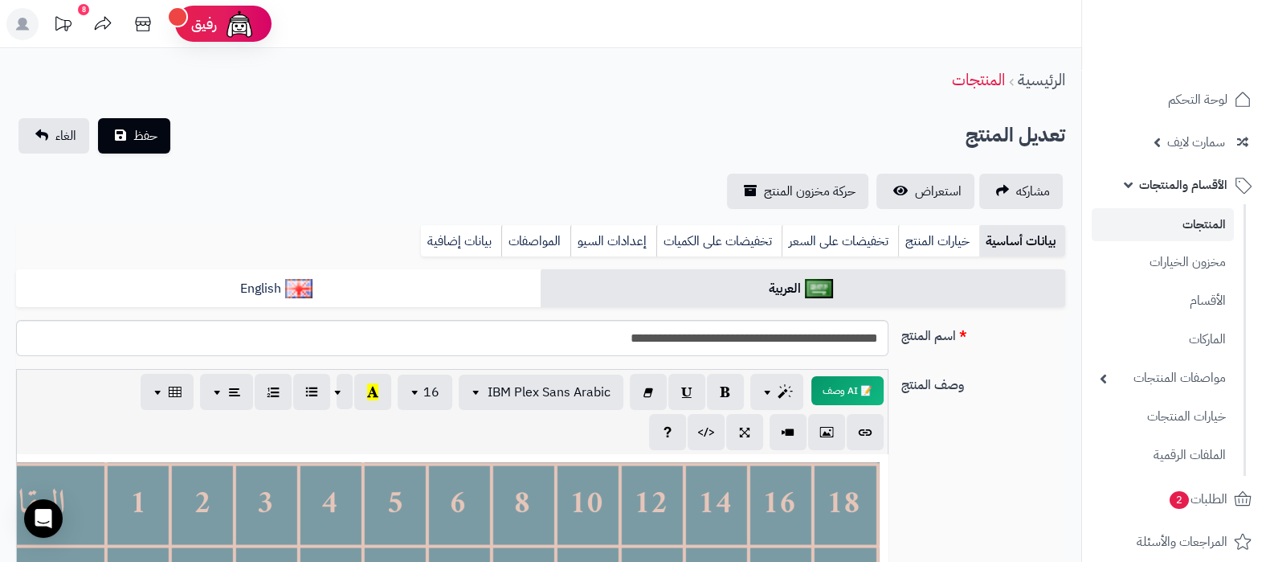
scroll to position [401, 0]
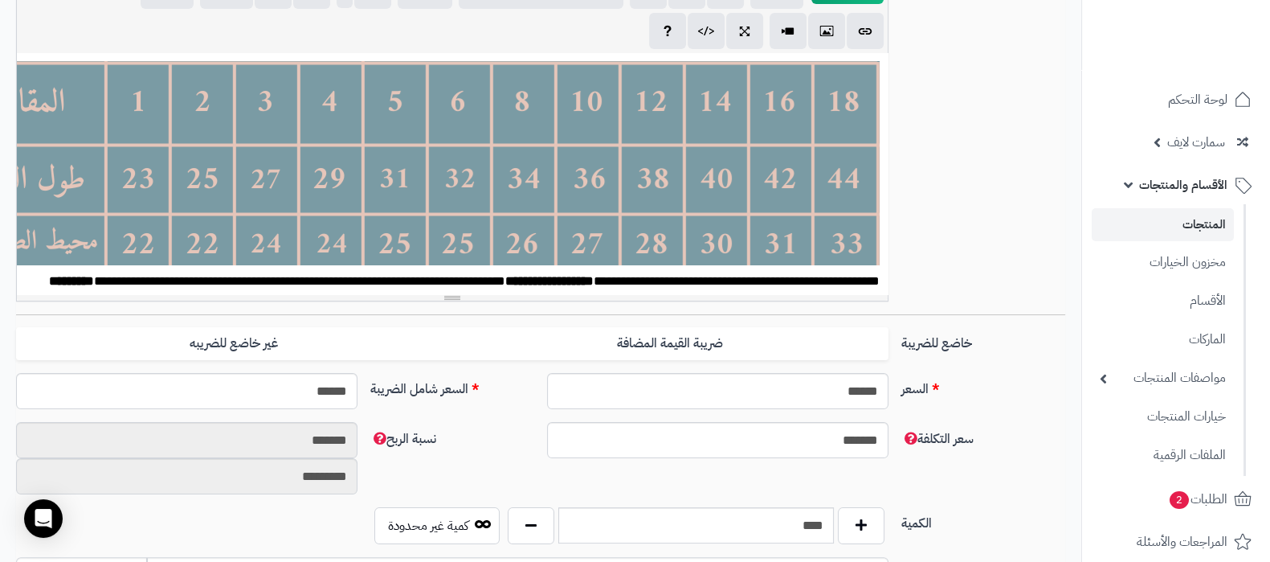
click at [1156, 227] on link "المنتجات" at bounding box center [1163, 224] width 142 height 33
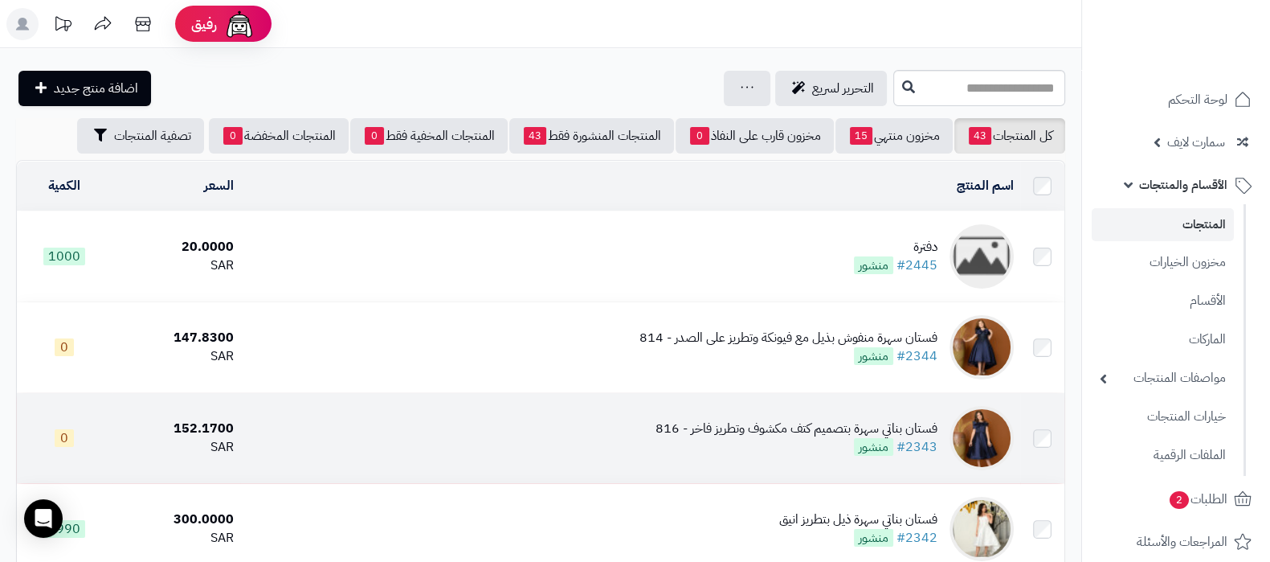
click at [698, 438] on div "فستان بناتي سهرة بتصميم كتف مكشوف وتطريز فاخر - 816 #2343 منشور" at bounding box center [797, 437] width 282 height 37
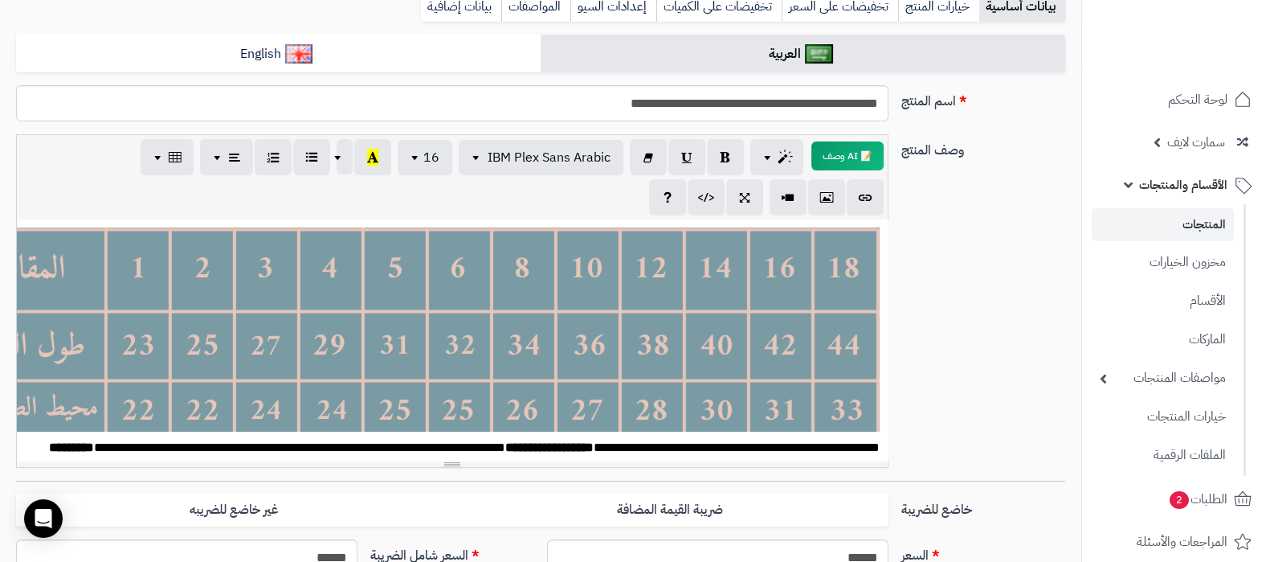
scroll to position [200, 0]
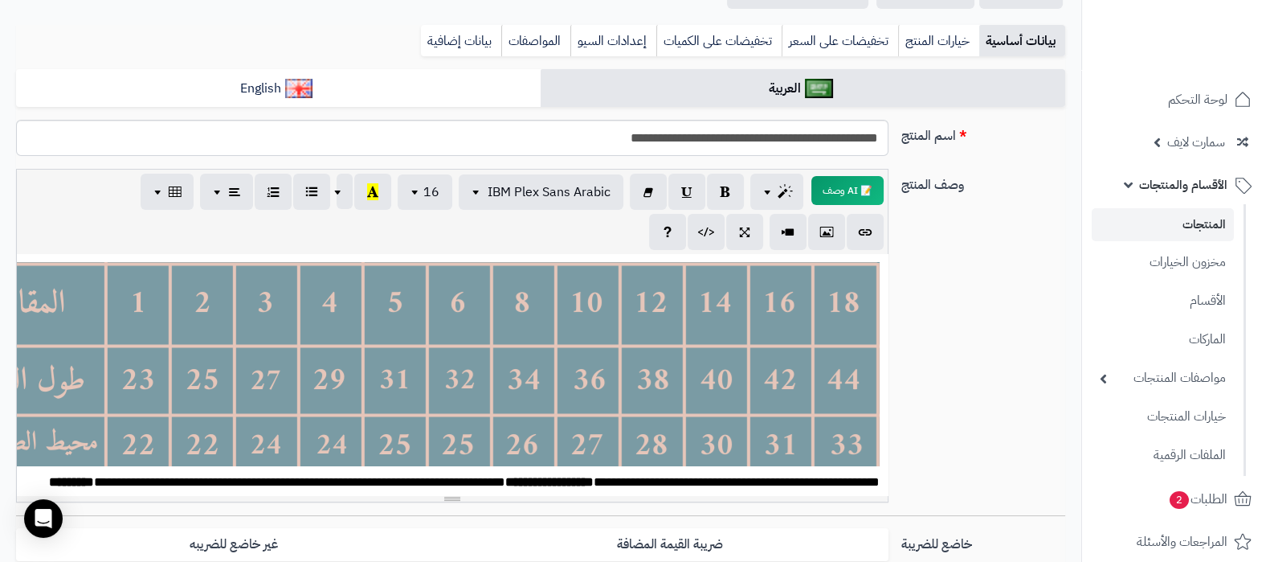
click at [1144, 218] on link "المنتجات" at bounding box center [1163, 224] width 142 height 33
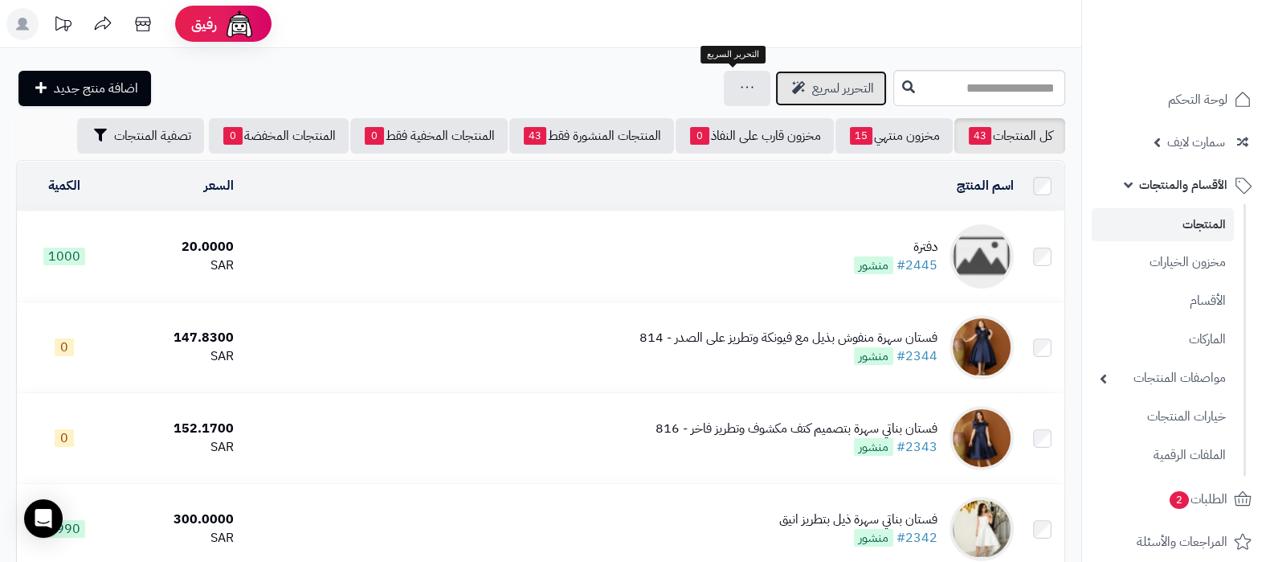
click at [775, 98] on link "التحرير لسريع" at bounding box center [831, 88] width 112 height 35
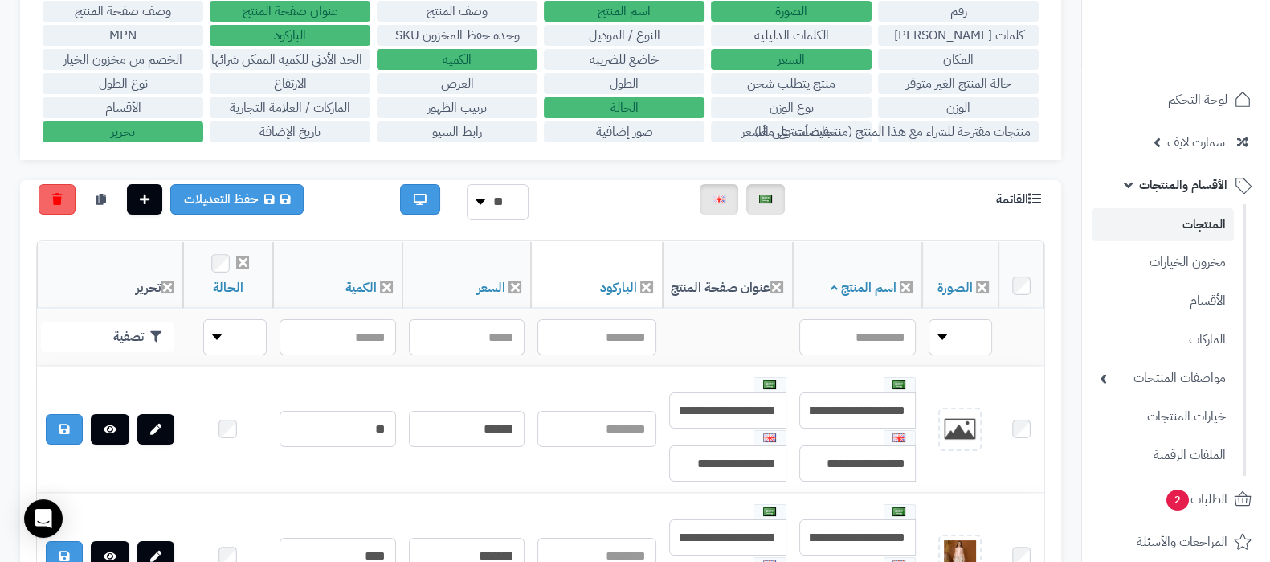
scroll to position [401, 0]
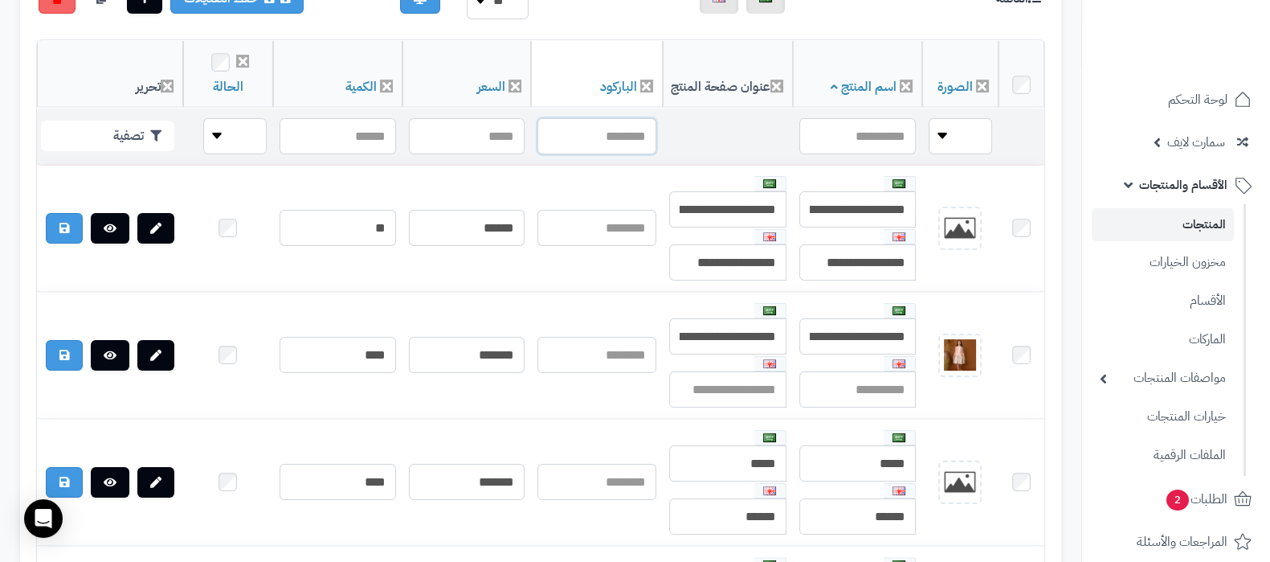
click at [616, 134] on input "text" at bounding box center [597, 136] width 118 height 36
type input "***"
click at [153, 129] on icon "button" at bounding box center [155, 134] width 11 height 11
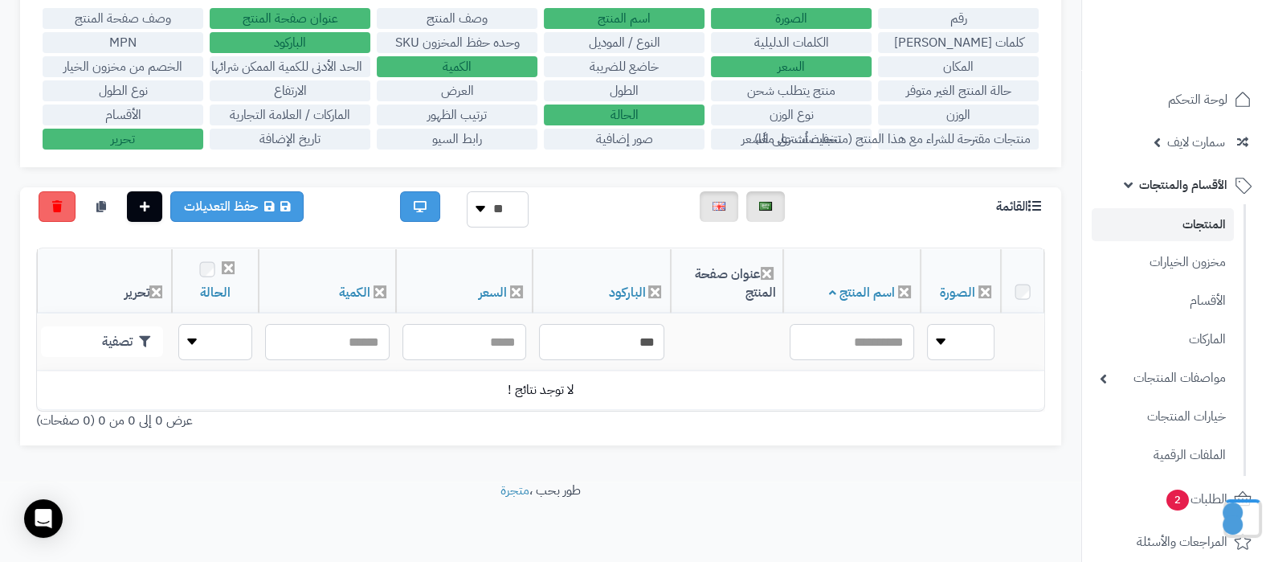
scroll to position [207, 0]
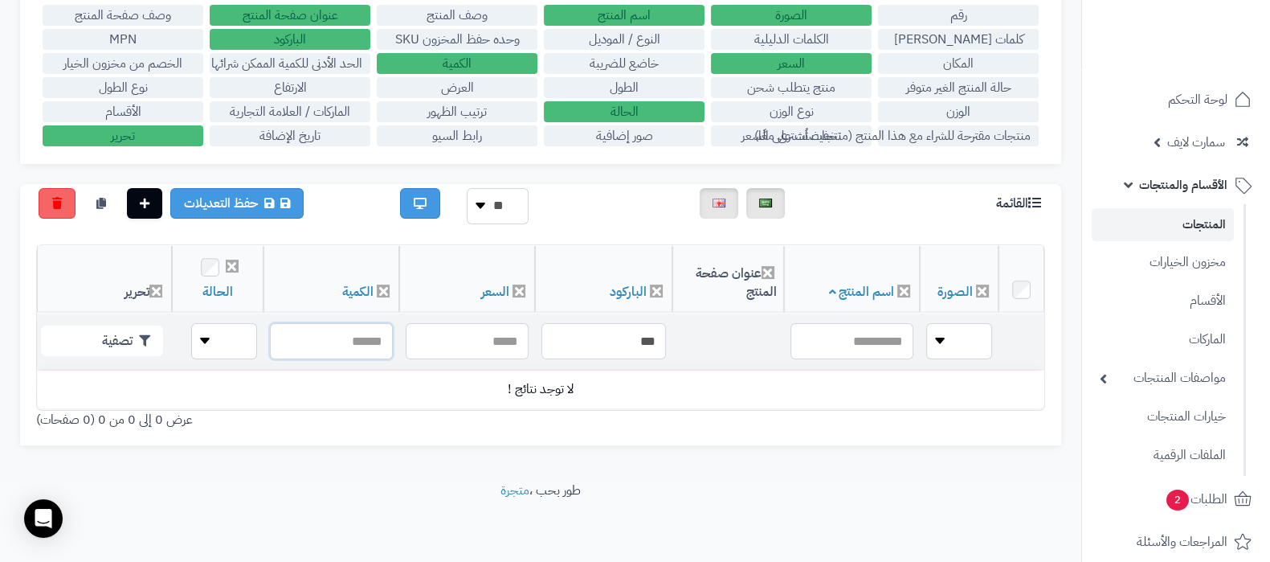
click at [362, 325] on input "text" at bounding box center [332, 341] width 124 height 36
type input "****"
click at [334, 327] on input "****" at bounding box center [332, 341] width 124 height 36
click at [329, 329] on input "****" at bounding box center [332, 341] width 124 height 36
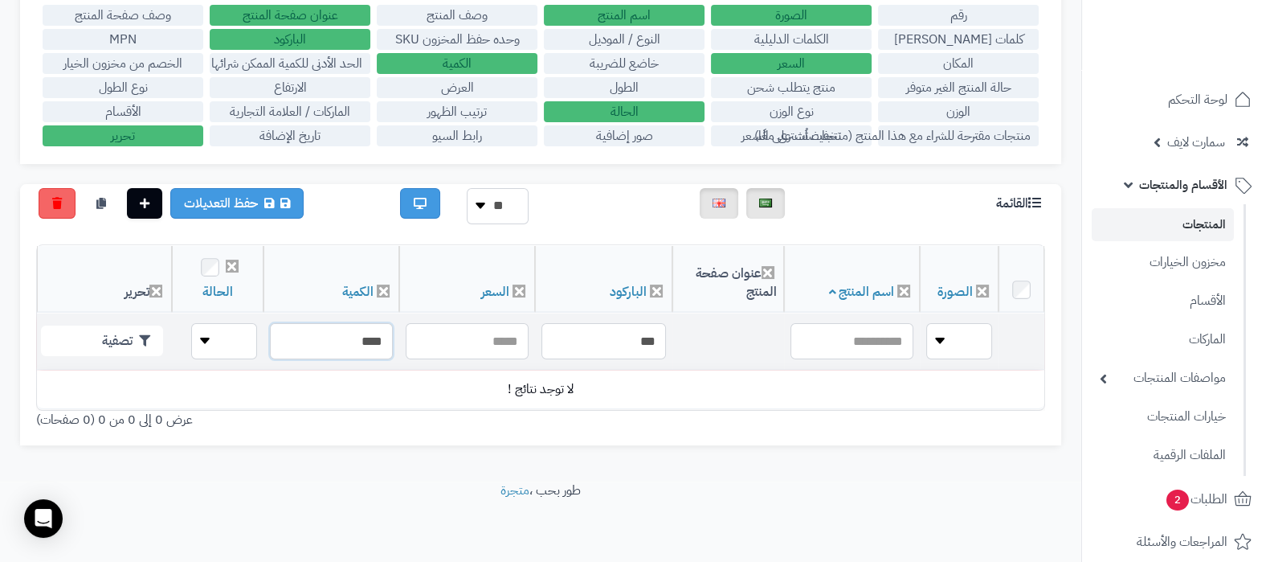
click at [329, 329] on input "****" at bounding box center [332, 341] width 124 height 36
click at [647, 328] on input "***" at bounding box center [604, 341] width 125 height 36
click at [100, 325] on button "تصفية" at bounding box center [102, 340] width 122 height 31
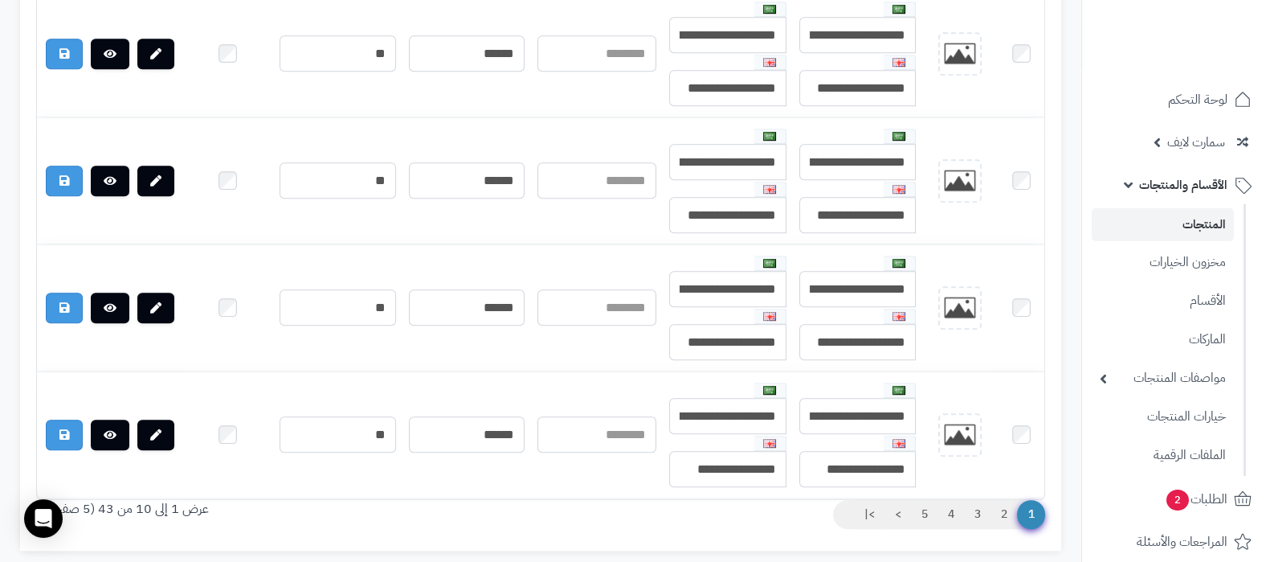
scroll to position [1438, 0]
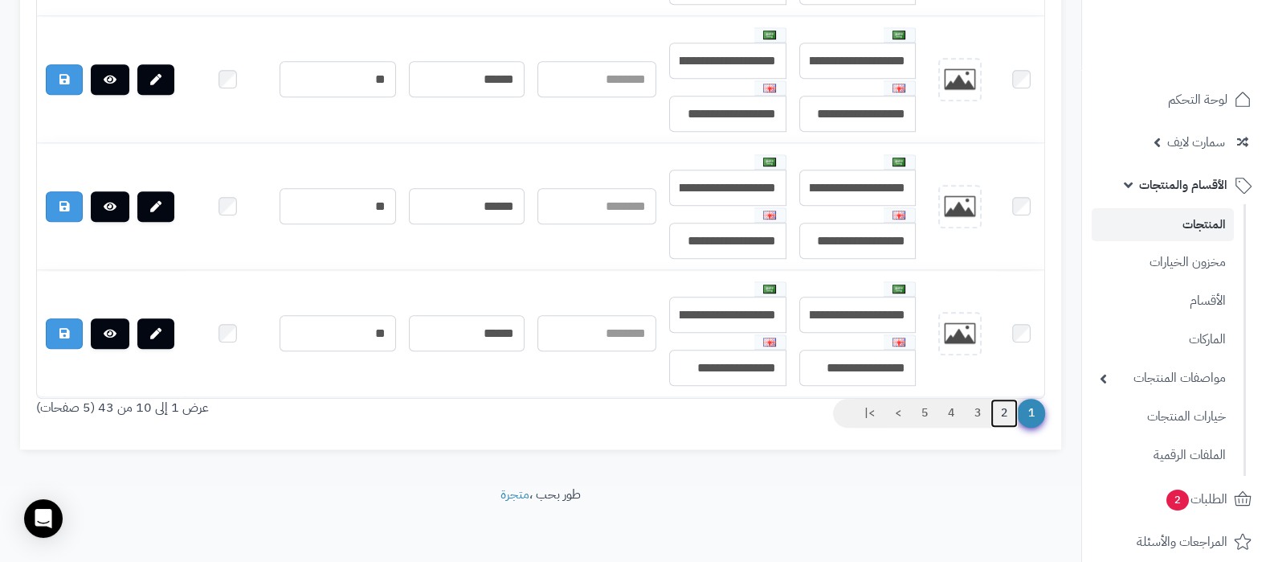
click at [994, 411] on link "2" at bounding box center [1004, 413] width 27 height 29
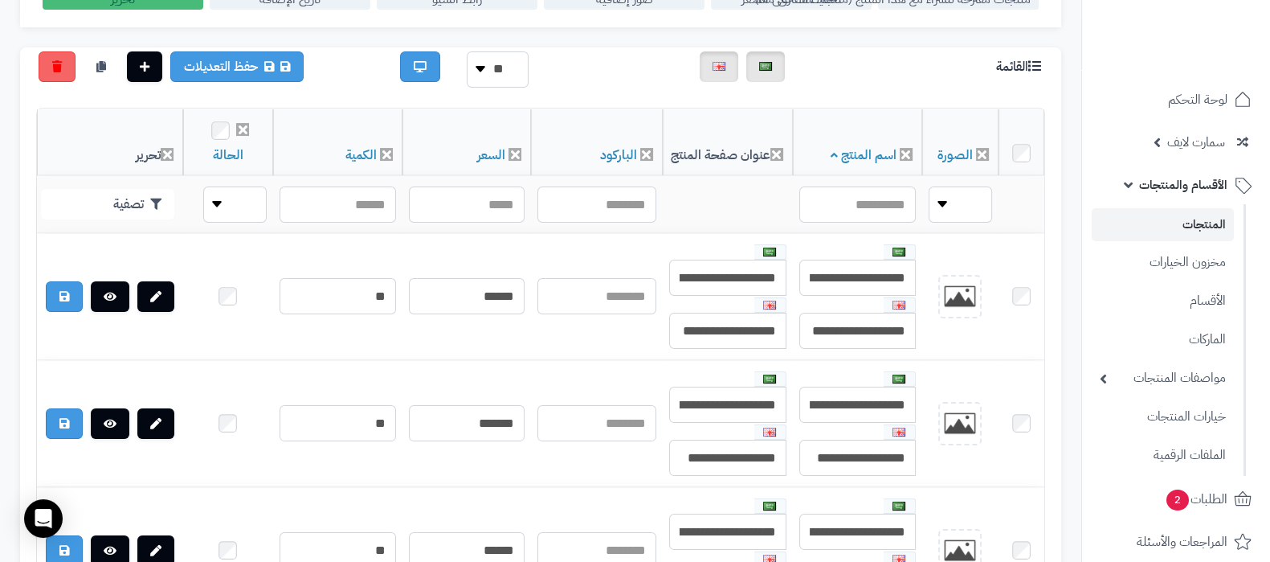
scroll to position [233, 0]
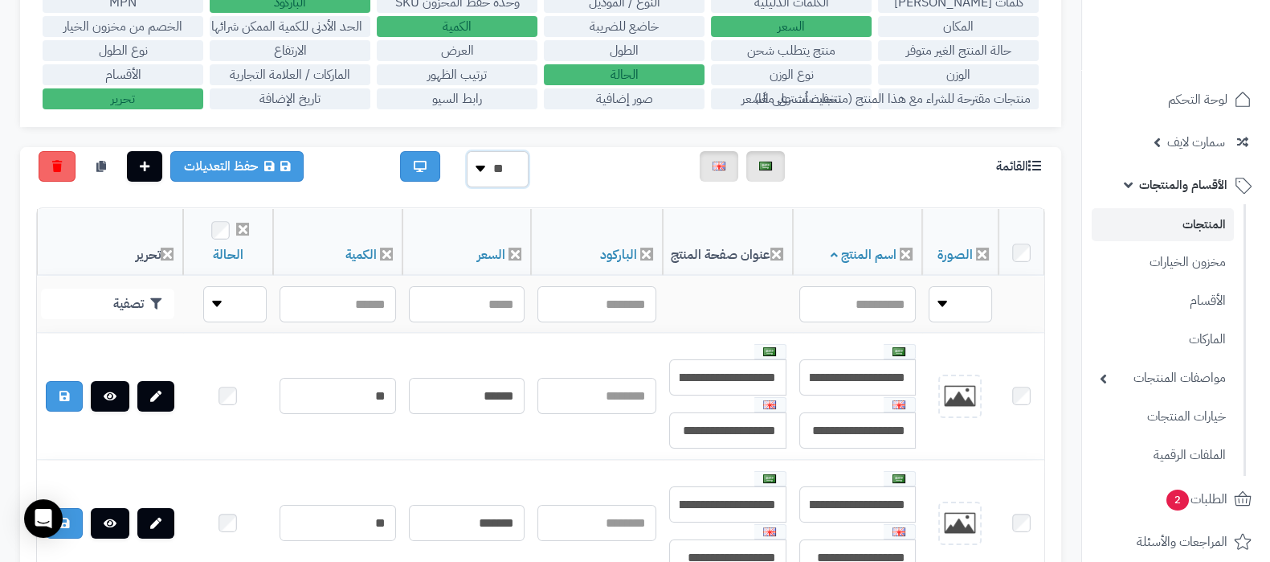
click at [492, 172] on select "** ** **" at bounding box center [498, 169] width 62 height 36
select select "**********"
click at [467, 151] on select "** ** **" at bounding box center [498, 169] width 62 height 36
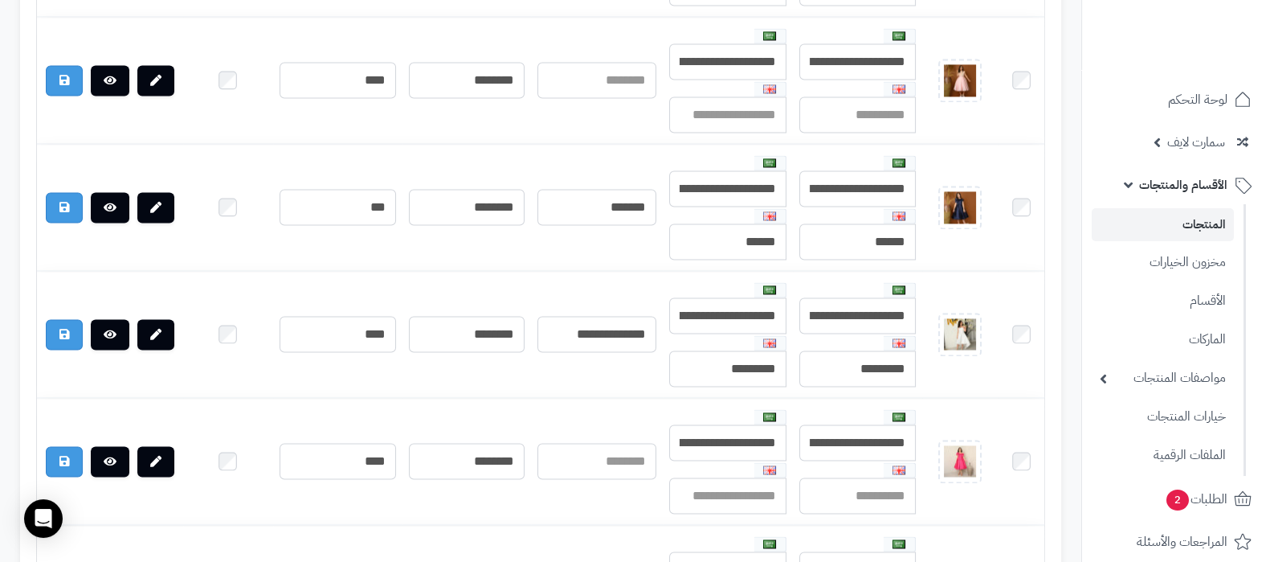
scroll to position [3057, 0]
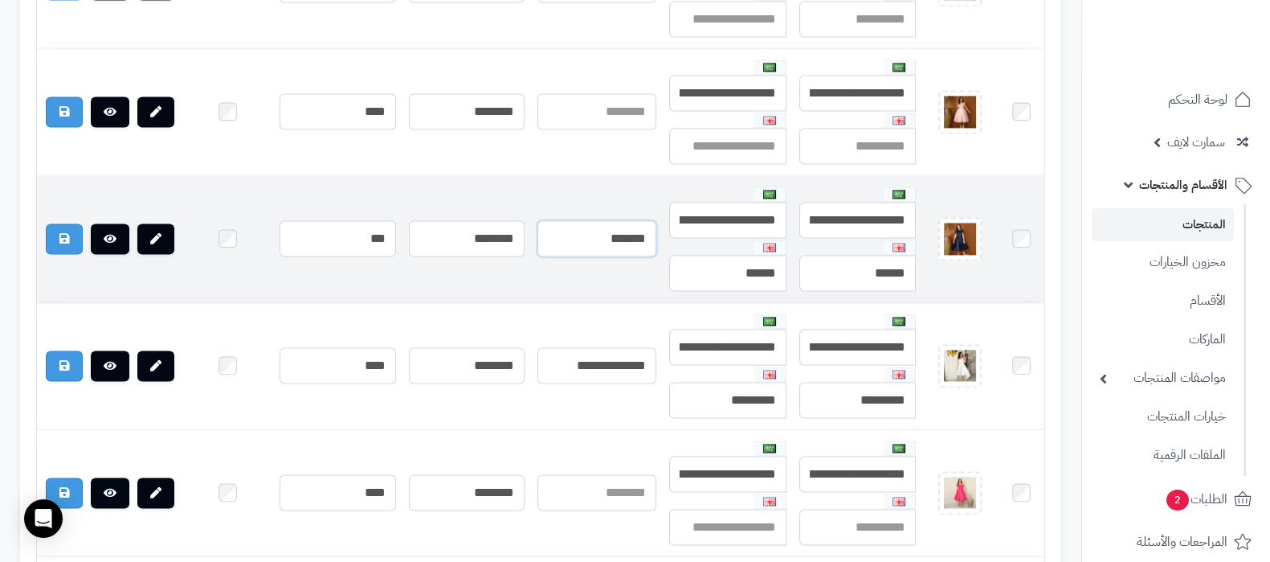
click at [612, 220] on input "*******" at bounding box center [597, 238] width 118 height 36
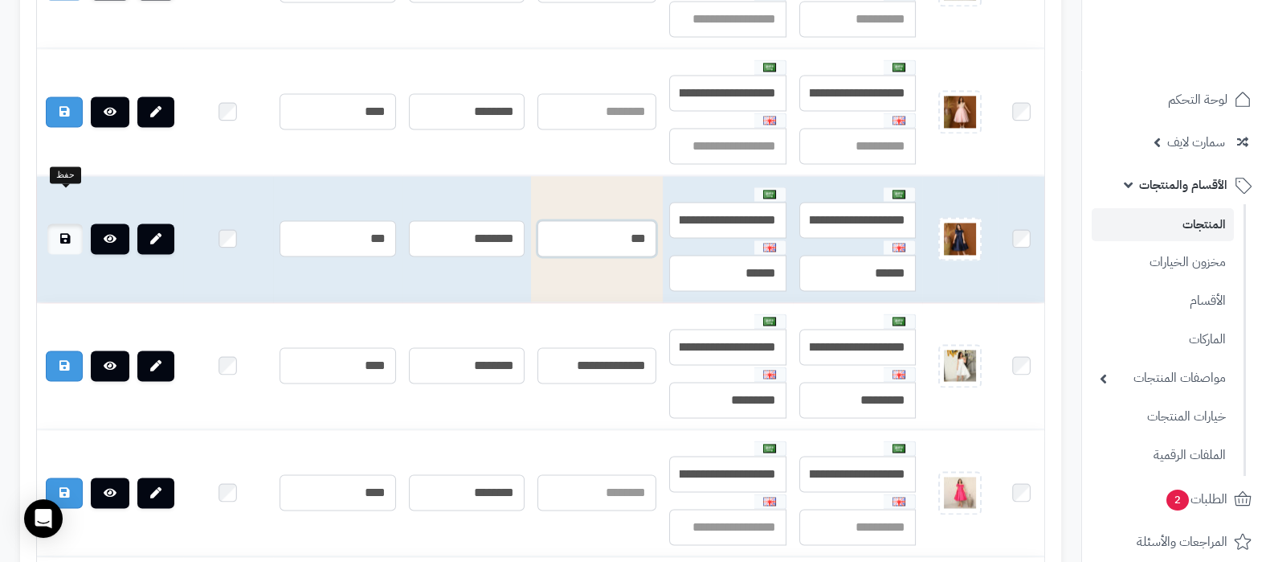
type input "***"
click at [62, 233] on icon at bounding box center [65, 238] width 10 height 11
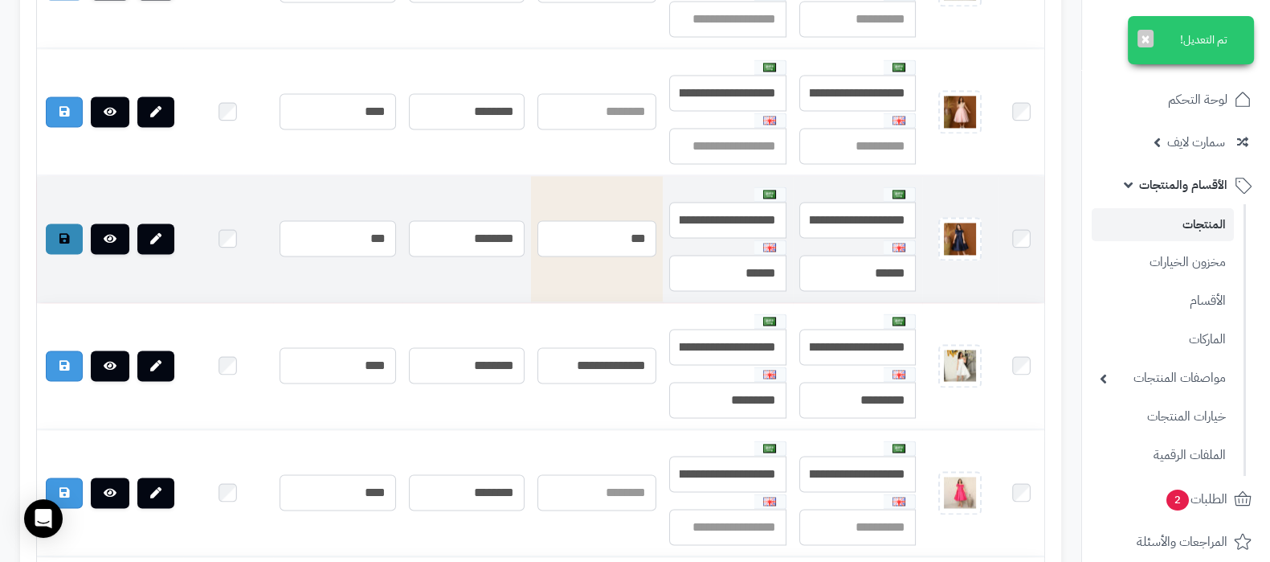
click at [1204, 219] on link "المنتجات" at bounding box center [1163, 224] width 142 height 33
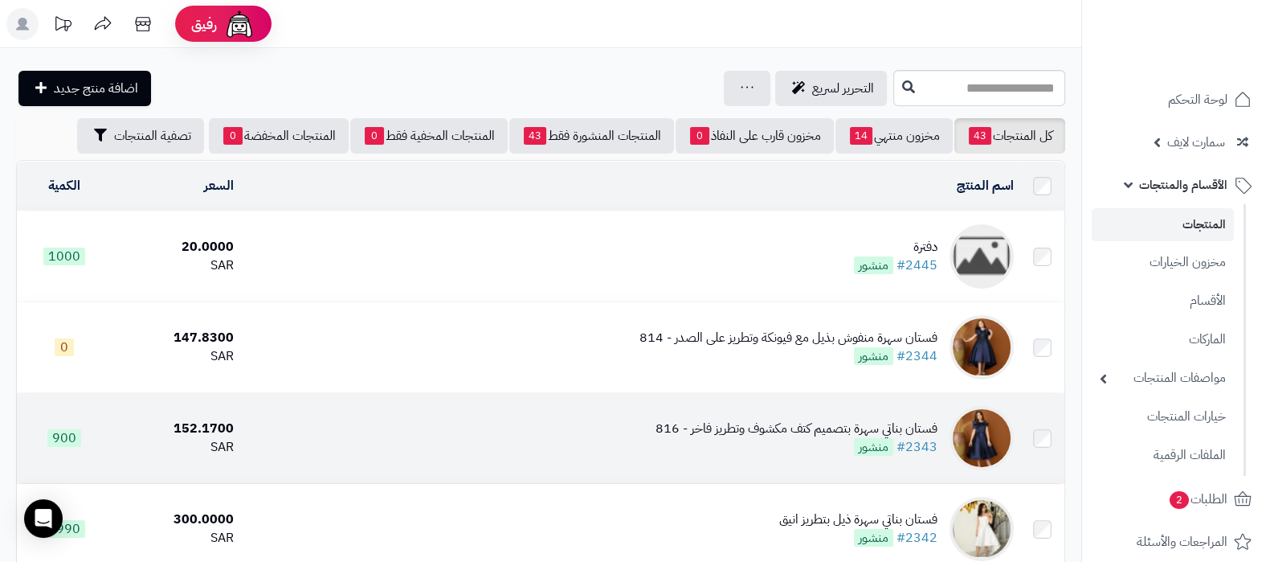
click at [727, 423] on div "فستان بناتي سهرة بتصميم كتف مكشوف وتطريز فاخر - 816" at bounding box center [797, 428] width 282 height 18
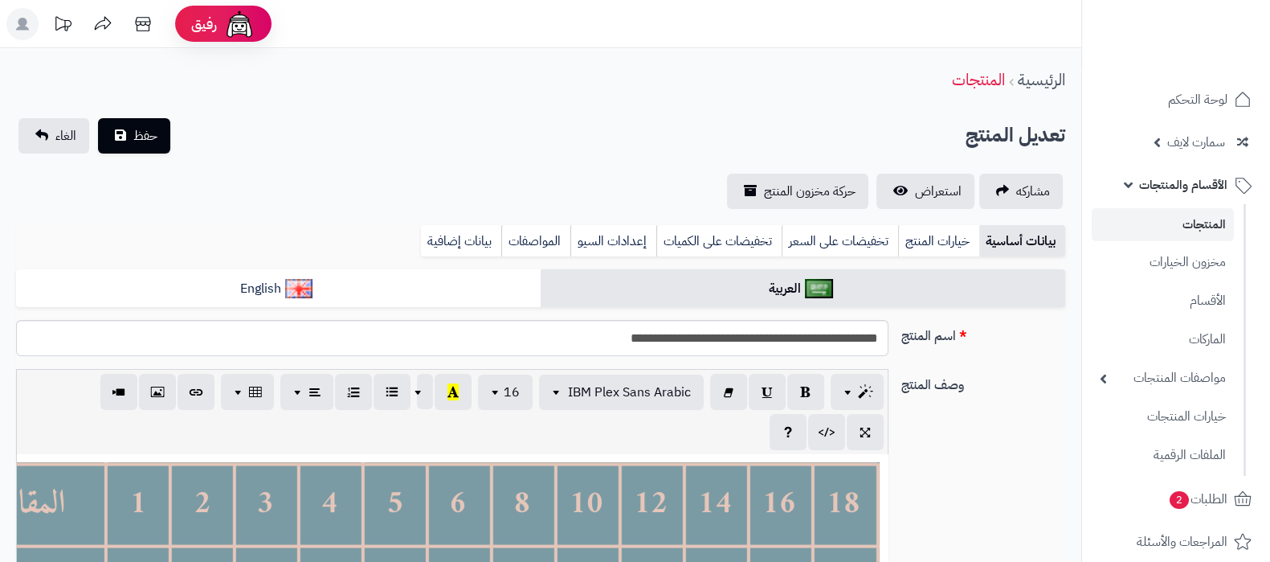
scroll to position [129, 0]
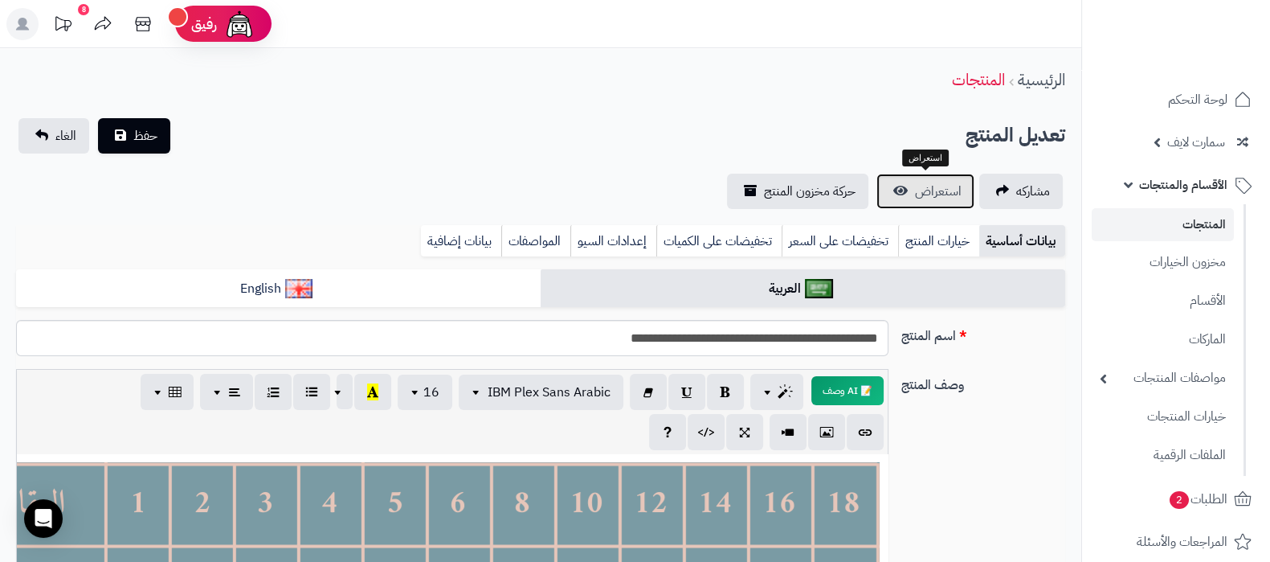
click at [934, 204] on link "استعراض" at bounding box center [926, 191] width 98 height 35
click at [1173, 223] on link "المنتجات" at bounding box center [1163, 224] width 142 height 33
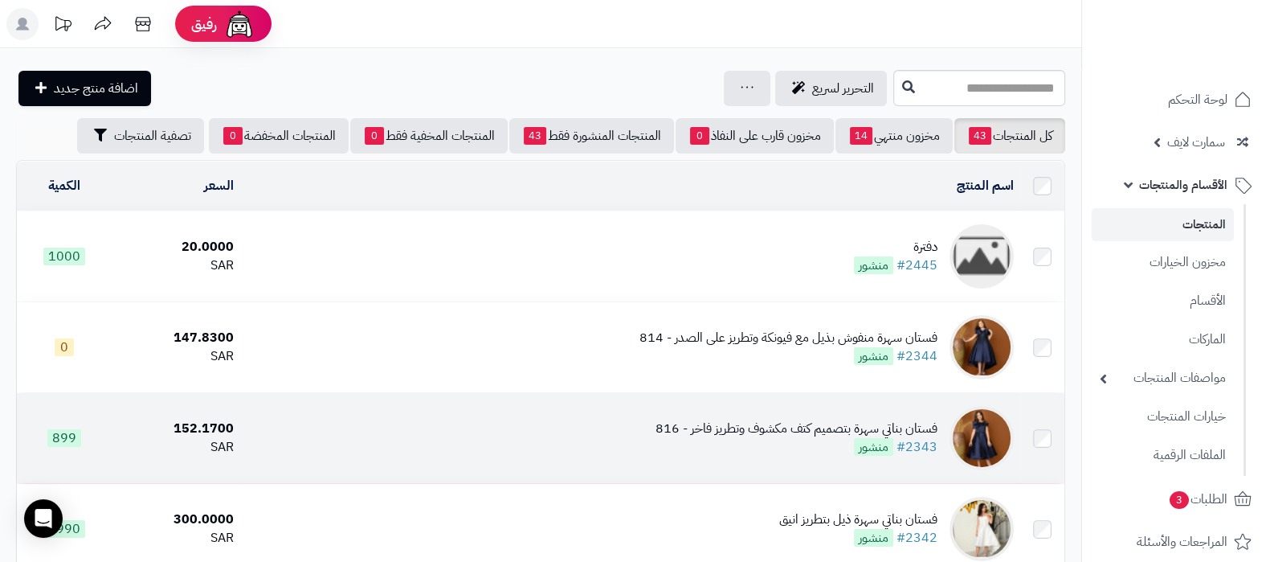
click at [723, 432] on div "فستان بناتي سهرة بتصميم كتف مكشوف وتطريز فاخر - 816" at bounding box center [797, 428] width 282 height 18
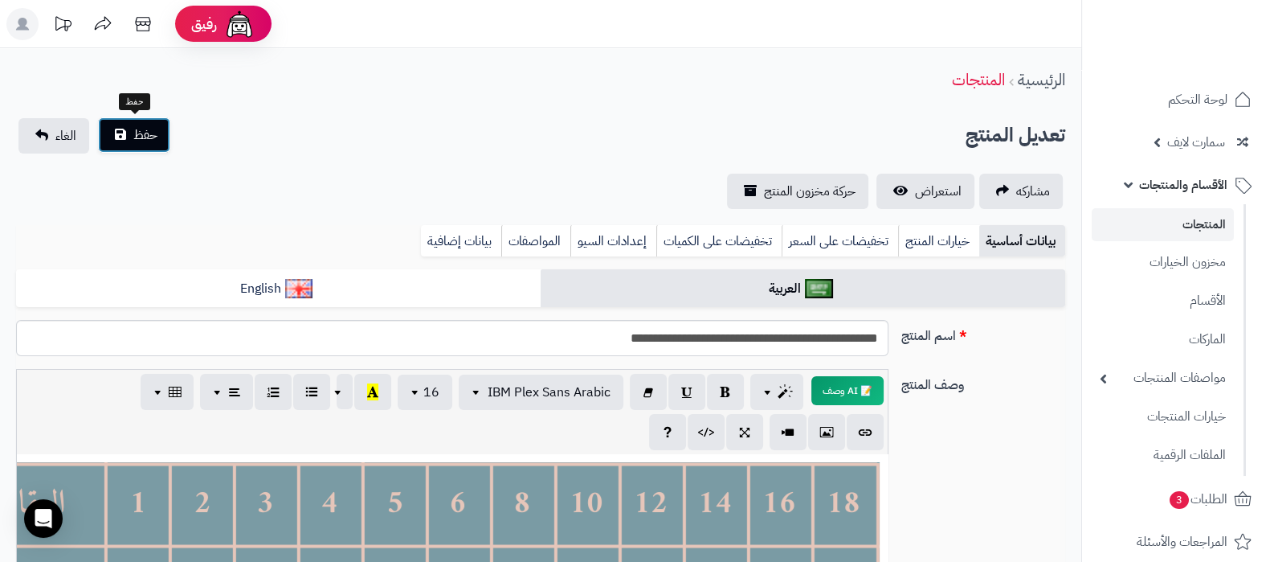
click at [137, 130] on span "حفظ" at bounding box center [145, 134] width 24 height 19
